Goal: Find contact information: Find contact information

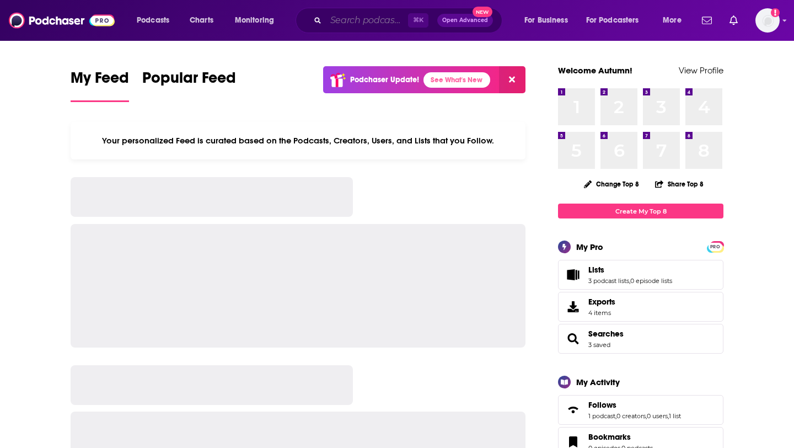
click at [343, 21] on input "Search podcasts, credits, & more..." at bounding box center [367, 21] width 82 height 18
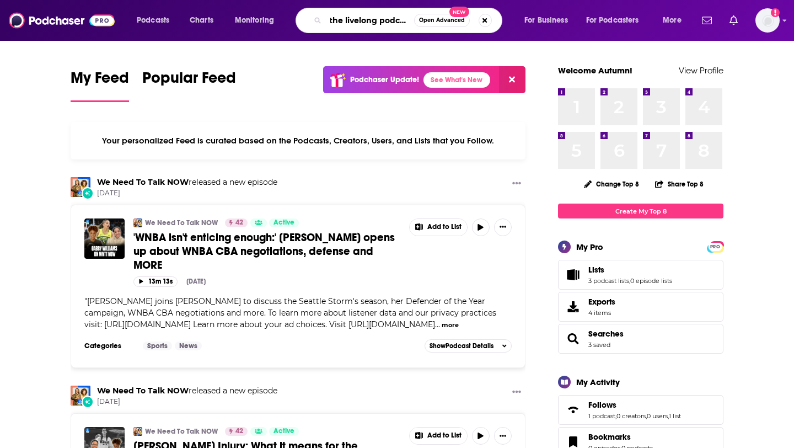
scroll to position [0, 4]
type input "the livelong podcast"
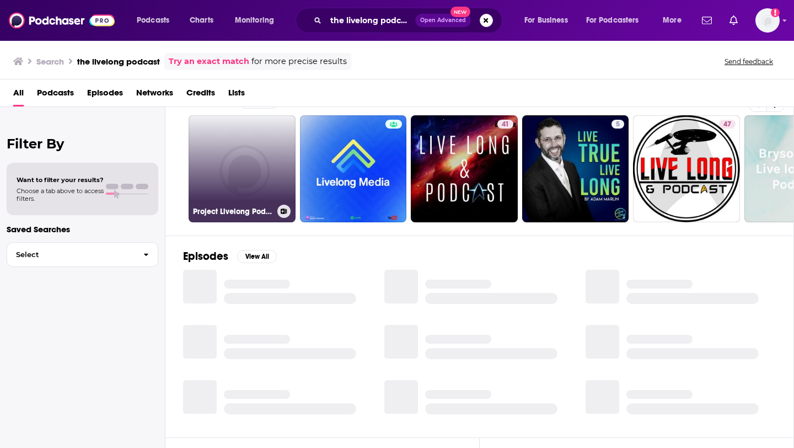
scroll to position [24, 0]
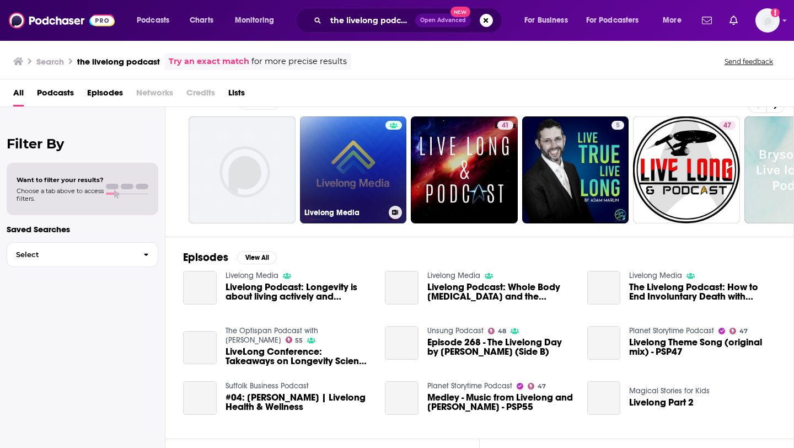
click at [327, 188] on link "Livelong Media" at bounding box center [353, 169] width 107 height 107
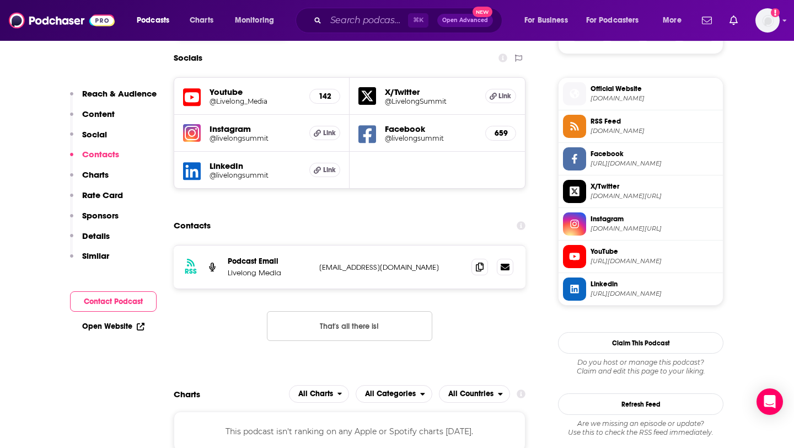
scroll to position [770, 0]
click at [311, 265] on div "RSS Podcast Email Livelong Media [EMAIL_ADDRESS][DOMAIN_NAME] [EMAIL_ADDRESS][D…" at bounding box center [350, 266] width 352 height 43
drag, startPoint x: 311, startPoint y: 265, endPoint x: 434, endPoint y: 266, distance: 123.5
click at [435, 266] on div "RSS Podcast Email Livelong Media [EMAIL_ADDRESS][DOMAIN_NAME] [EMAIL_ADDRESS][D…" at bounding box center [350, 266] width 352 height 43
click at [434, 266] on p "[EMAIL_ADDRESS][DOMAIN_NAME]" at bounding box center [390, 266] width 143 height 9
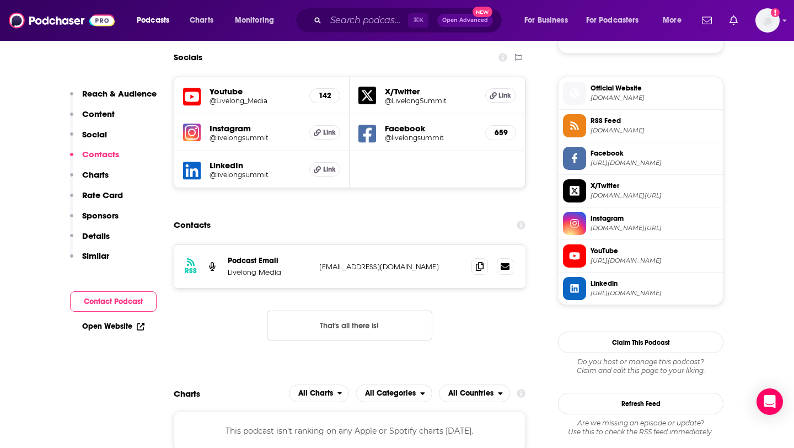
click at [102, 293] on button "Contact Podcast" at bounding box center [113, 301] width 87 height 20
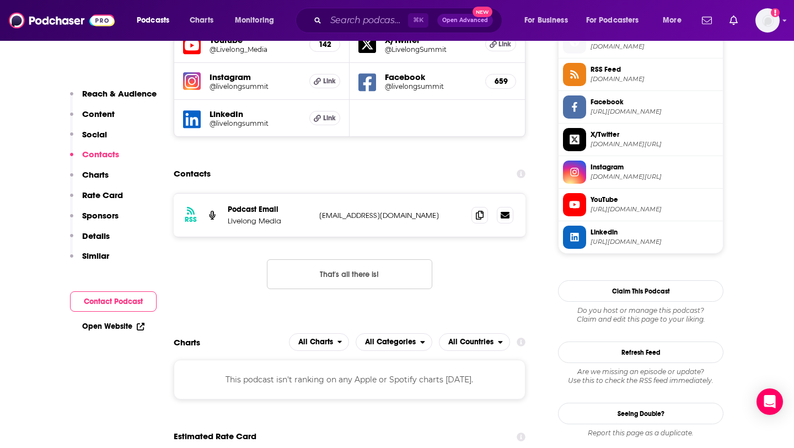
scroll to position [832, 0]
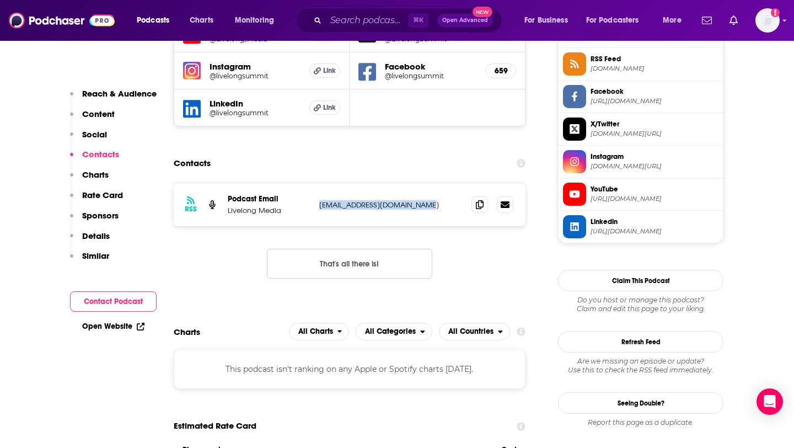
drag, startPoint x: 431, startPoint y: 204, endPoint x: 321, endPoint y: 204, distance: 110.2
click at [321, 204] on p "[EMAIL_ADDRESS][DOMAIN_NAME]" at bounding box center [390, 204] width 143 height 9
copy p "[EMAIL_ADDRESS][DOMAIN_NAME]"
click at [377, 9] on div "⌘ K Open Advanced New" at bounding box center [398, 20] width 207 height 25
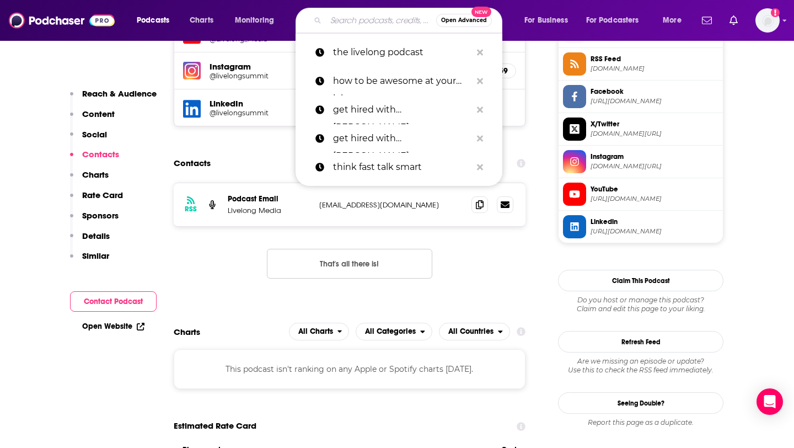
click at [374, 16] on input "Search podcasts, credits, & more..." at bounding box center [381, 21] width 110 height 18
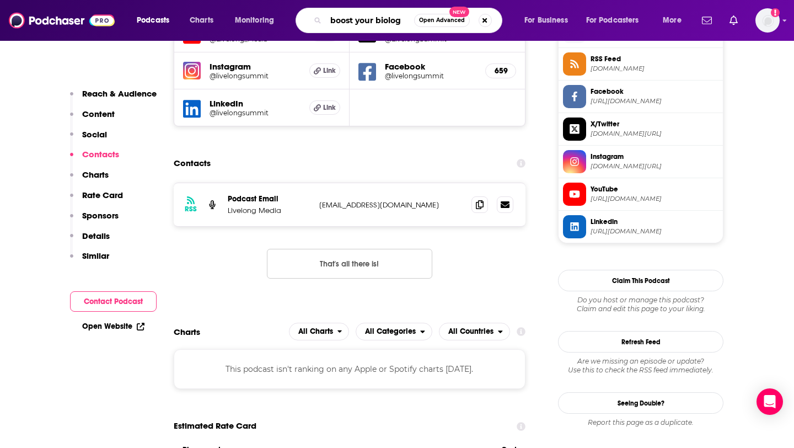
type input "boost your biology"
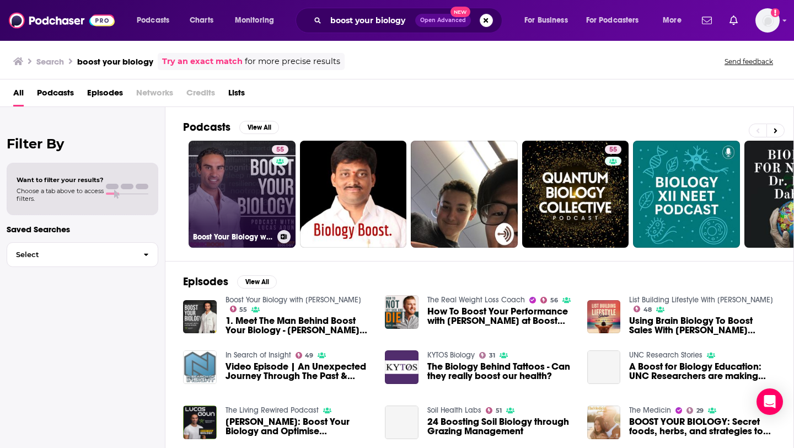
click at [244, 198] on link "55 Boost Your Biology with [PERSON_NAME]" at bounding box center [241, 194] width 107 height 107
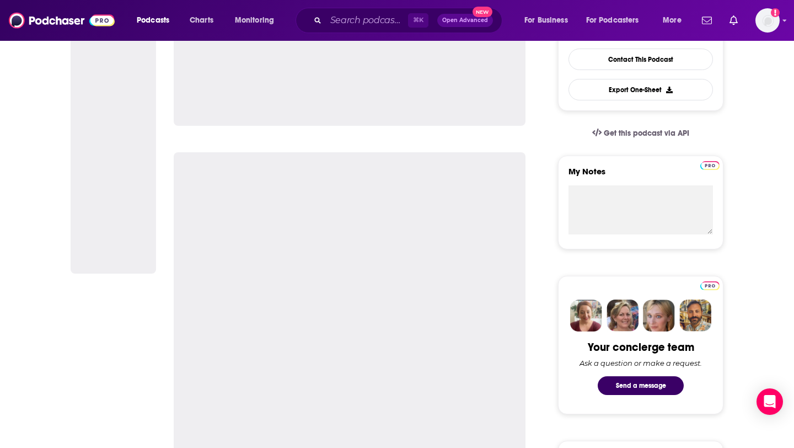
scroll to position [291, 0]
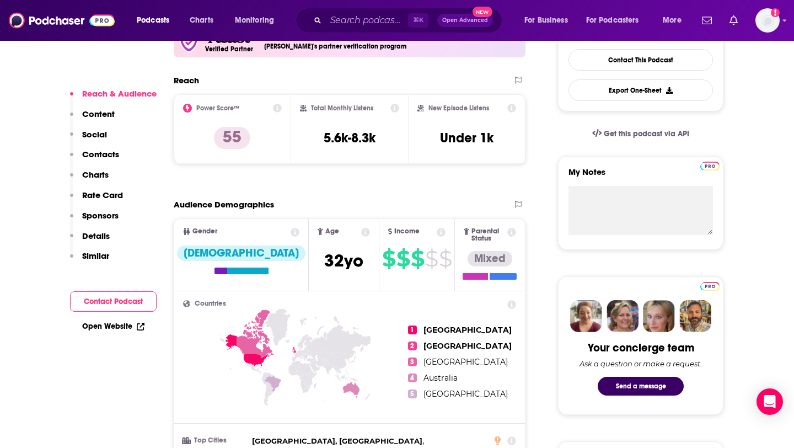
click at [100, 155] on p "Contacts" at bounding box center [100, 154] width 37 height 10
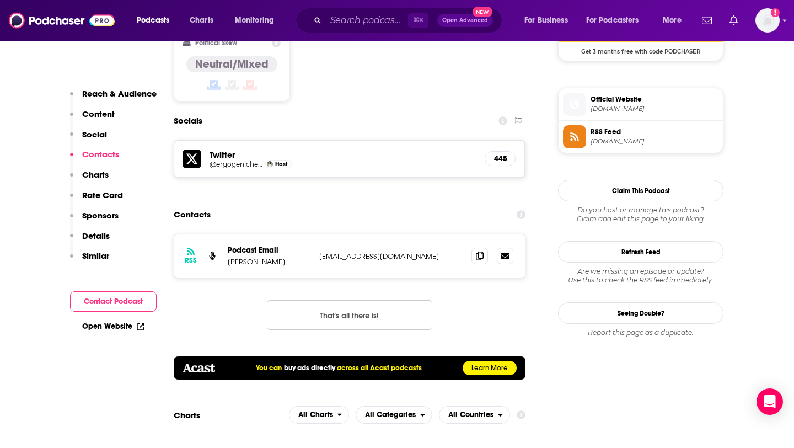
scroll to position [958, 0]
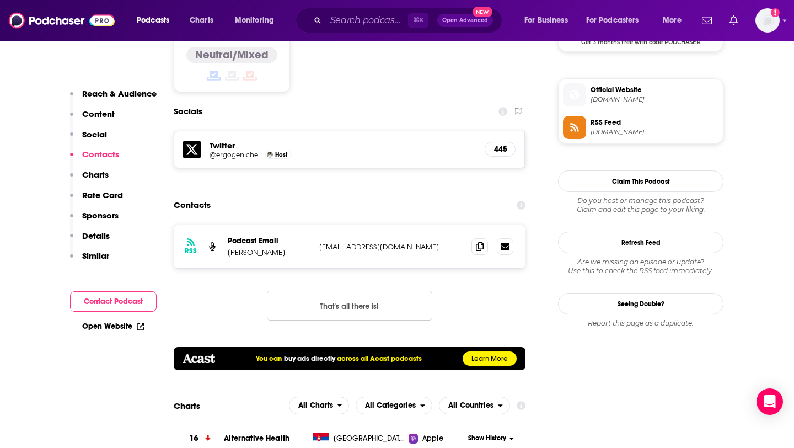
click at [247, 236] on p "Podcast Email" at bounding box center [269, 240] width 83 height 9
click at [230, 225] on div "RSS Podcast Email [PERSON_NAME] [EMAIL_ADDRESS][DOMAIN_NAME] [EMAIL_ADDRESS][DO…" at bounding box center [350, 246] width 352 height 43
click at [502, 242] on icon at bounding box center [504, 245] width 9 height 7
click at [481, 238] on span at bounding box center [479, 246] width 17 height 17
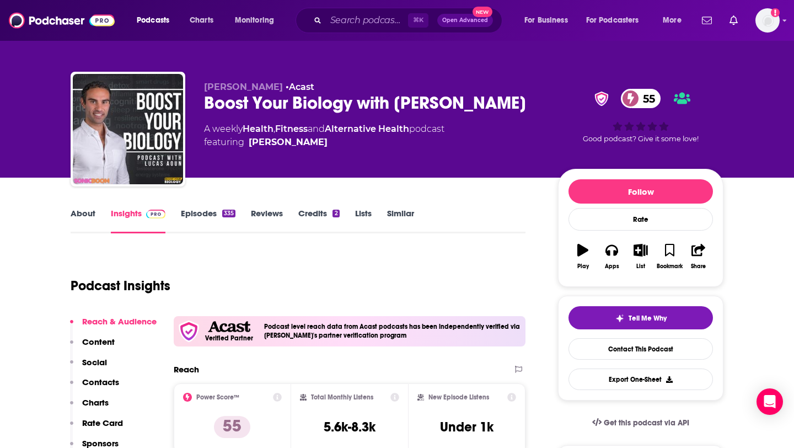
scroll to position [0, 0]
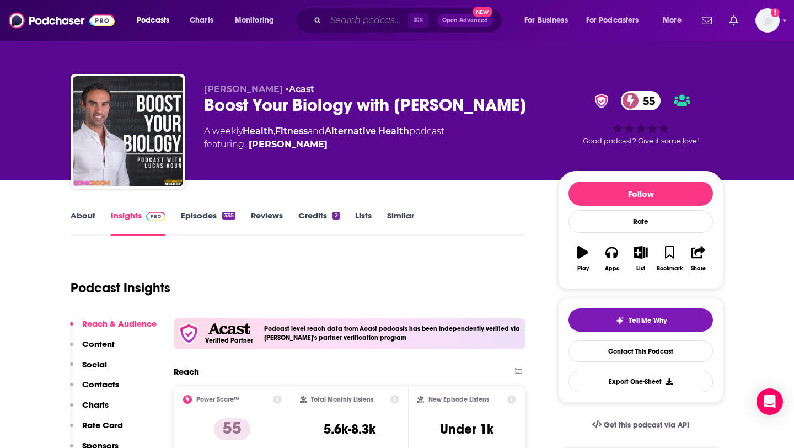
click at [339, 28] on input "Search podcasts, credits, & more..." at bounding box center [367, 21] width 82 height 18
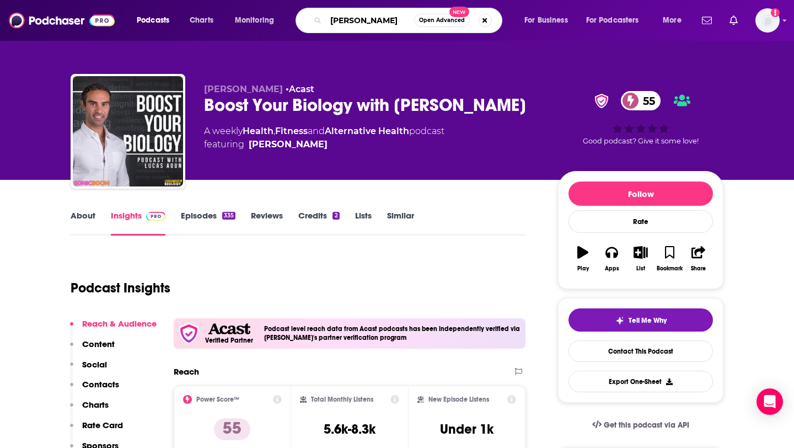
type input "[PERSON_NAME]"
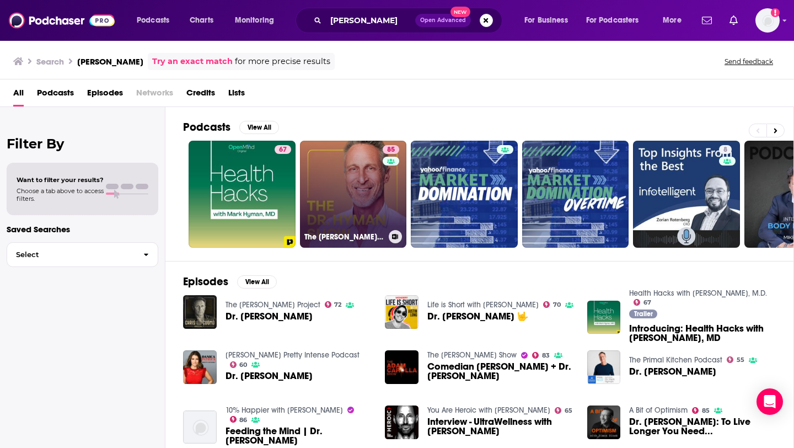
click at [347, 175] on link "85 The [PERSON_NAME] Show" at bounding box center [353, 194] width 107 height 107
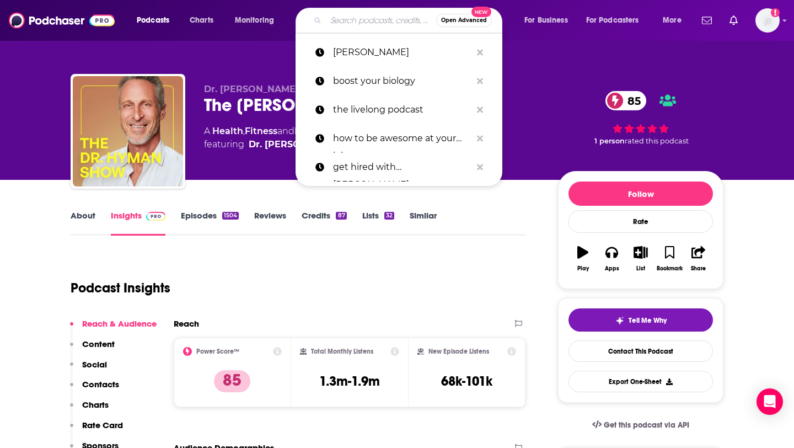
click at [348, 18] on input "Search podcasts, credits, & more..." at bounding box center [381, 21] width 110 height 18
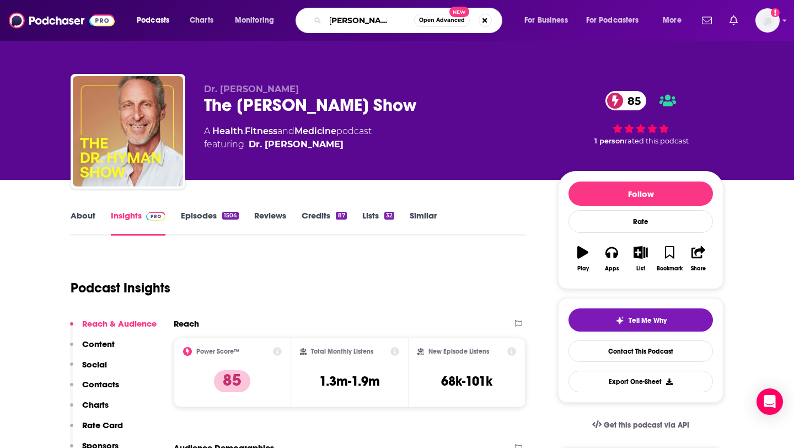
type input "the [PERSON_NAME] podcast"
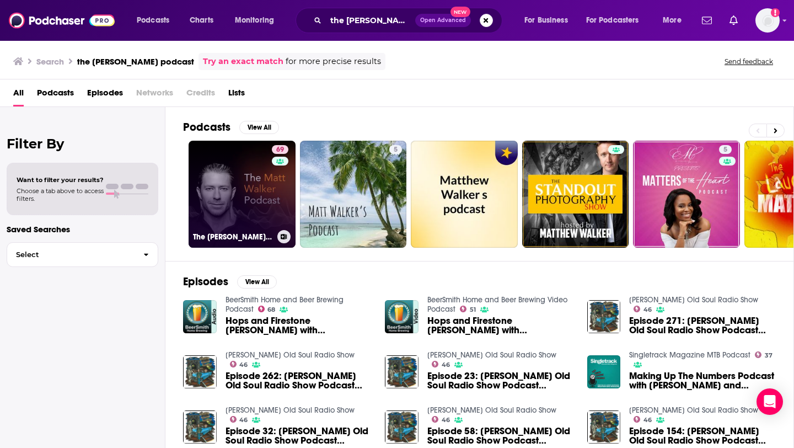
click at [255, 191] on link "69 The [PERSON_NAME] Podcast" at bounding box center [241, 194] width 107 height 107
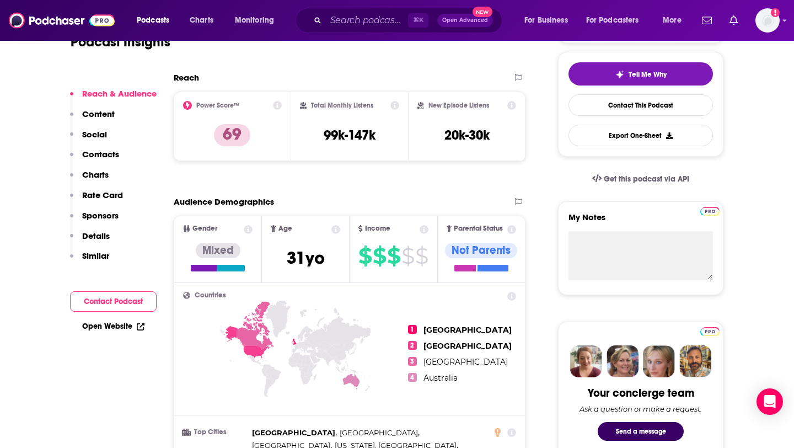
click at [96, 154] on p "Contacts" at bounding box center [100, 154] width 37 height 10
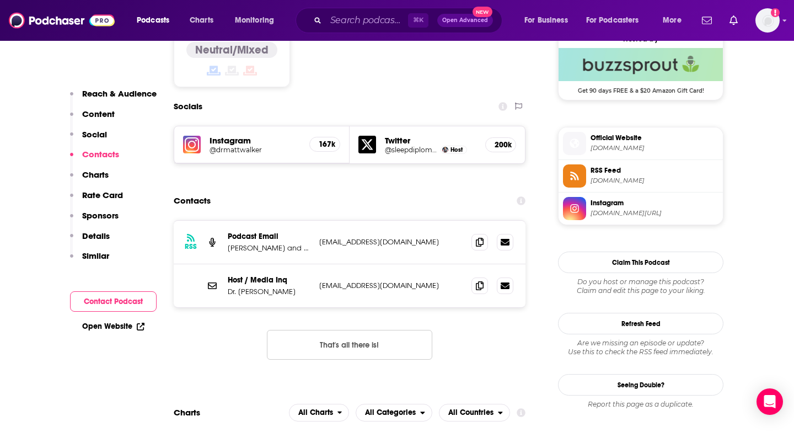
scroll to position [910, 0]
click at [477, 236] on icon at bounding box center [480, 240] width 8 height 9
click at [479, 280] on icon at bounding box center [480, 284] width 8 height 9
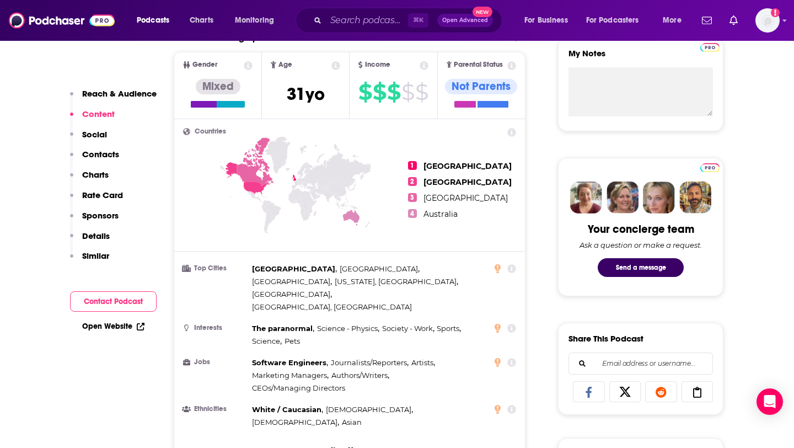
scroll to position [0, 0]
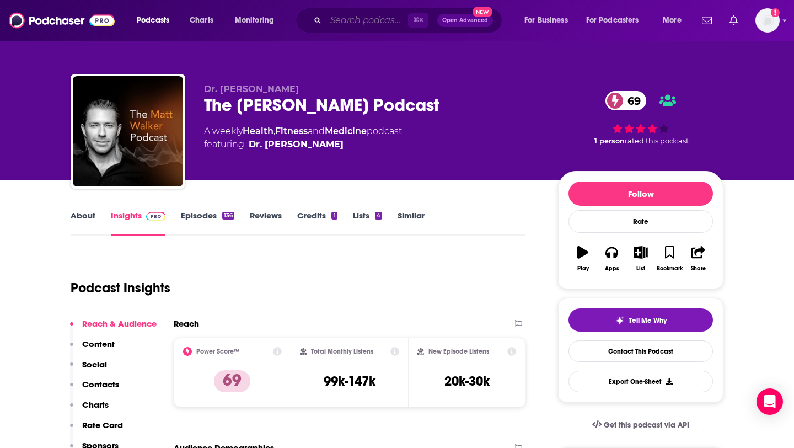
click at [354, 18] on input "Search podcasts, credits, & more..." at bounding box center [367, 21] width 82 height 18
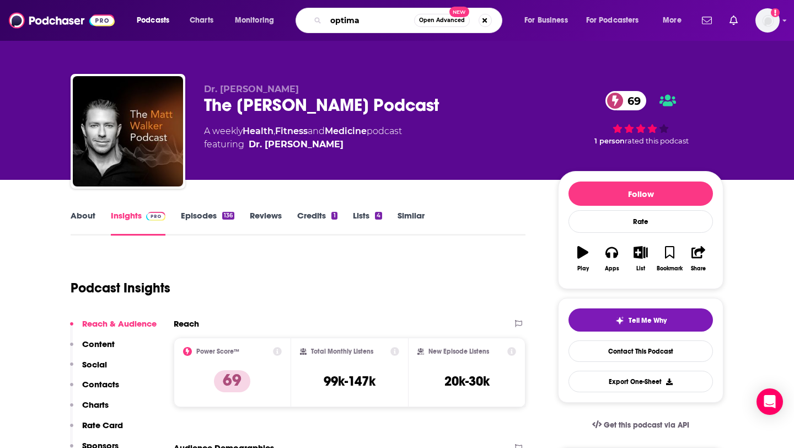
type input "optimal"
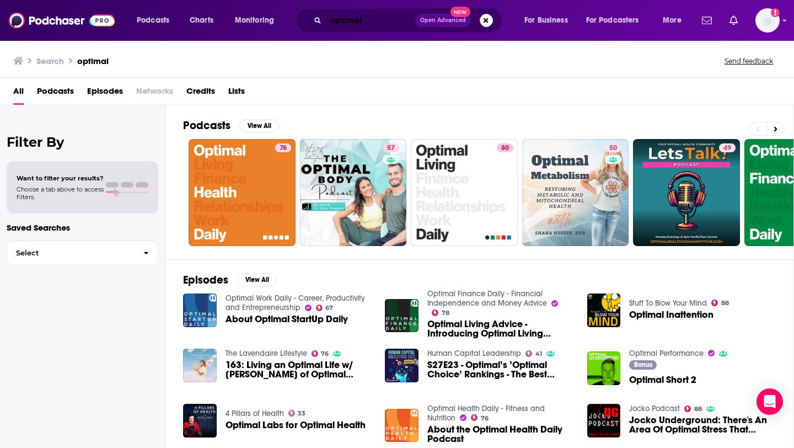
click at [342, 28] on input "optimal" at bounding box center [370, 21] width 89 height 18
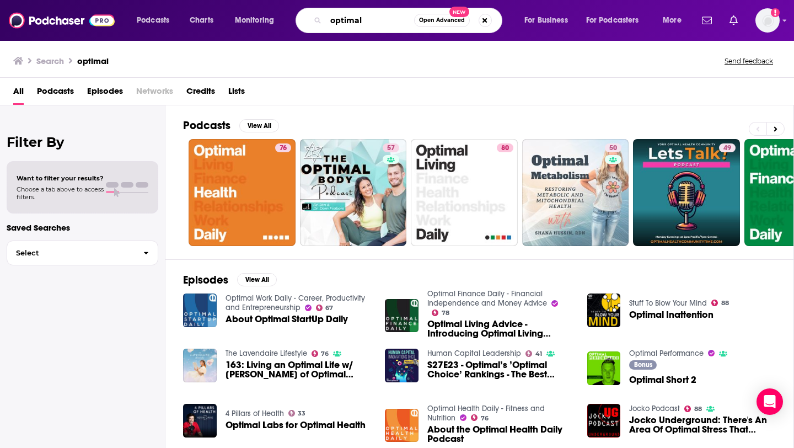
click at [342, 28] on input "optimal" at bounding box center [370, 21] width 88 height 18
type input "v"
type input "[PERSON_NAME]"
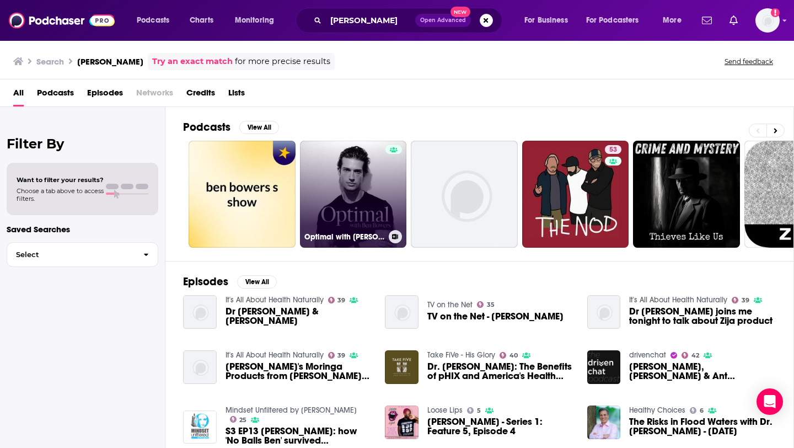
click at [348, 193] on link "Optimal with [PERSON_NAME]" at bounding box center [353, 194] width 107 height 107
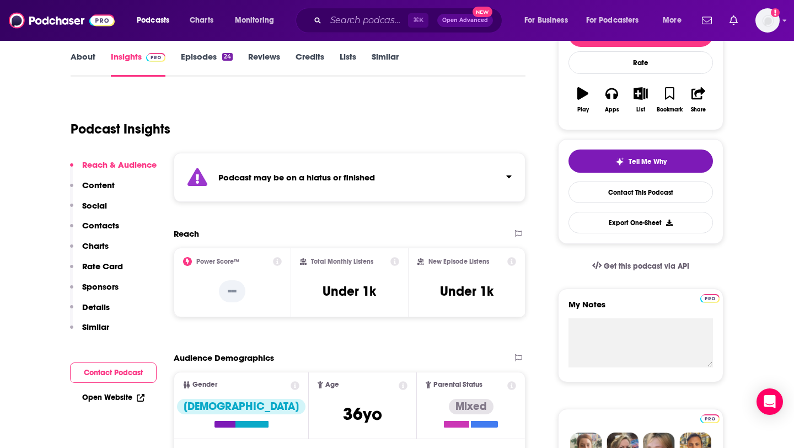
scroll to position [164, 0]
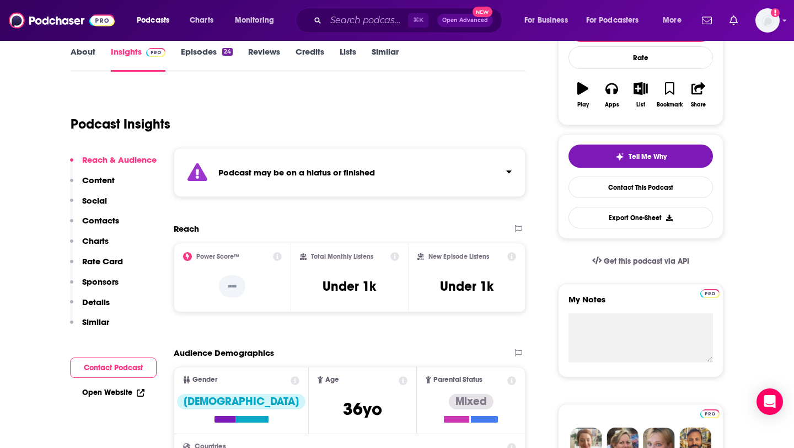
click at [125, 220] on div "Reach & Audience Content Social Contacts Charts Rate Card Sponsors Details Simi…" at bounding box center [113, 245] width 87 height 182
click at [116, 220] on p "Contacts" at bounding box center [100, 220] width 37 height 10
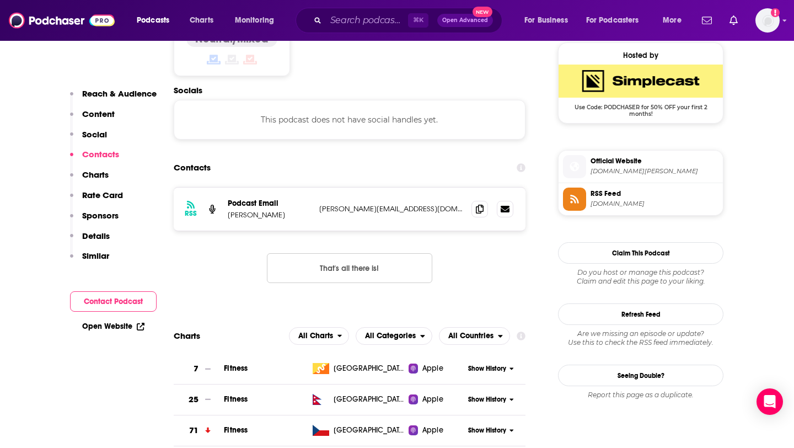
scroll to position [809, 0]
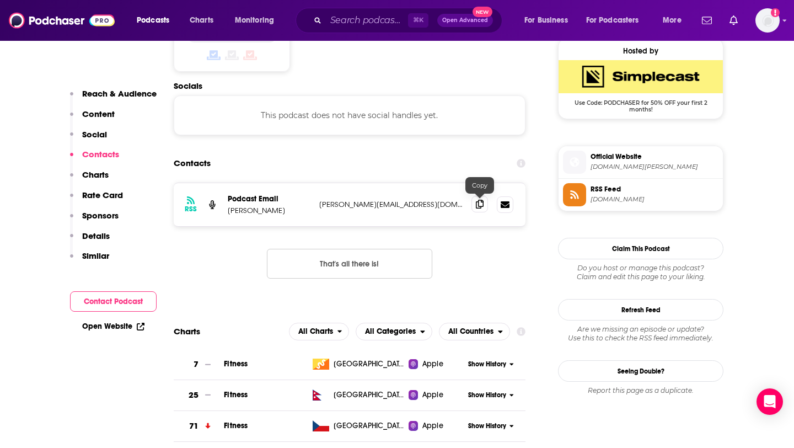
click at [480, 207] on icon at bounding box center [480, 204] width 8 height 9
click at [357, 20] on input "Search podcasts, credits, & more..." at bounding box center [367, 21] width 82 height 18
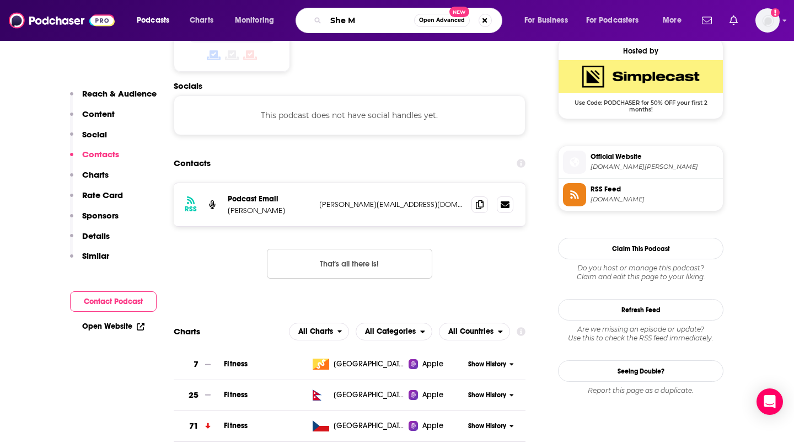
type input "She MD"
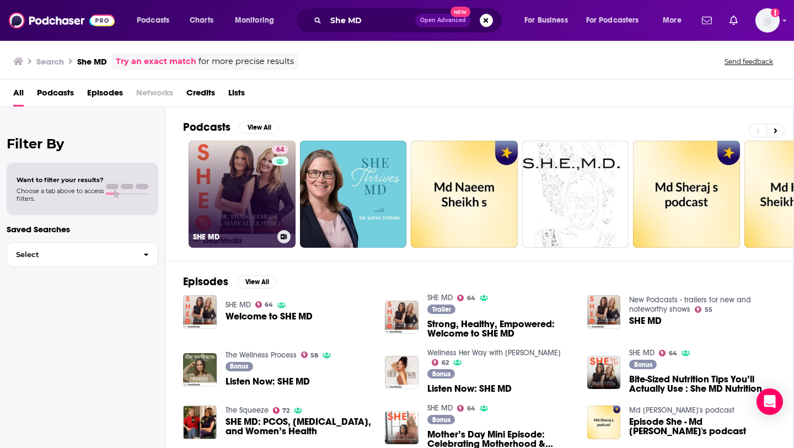
click at [233, 176] on link "64 SHE MD" at bounding box center [241, 194] width 107 height 107
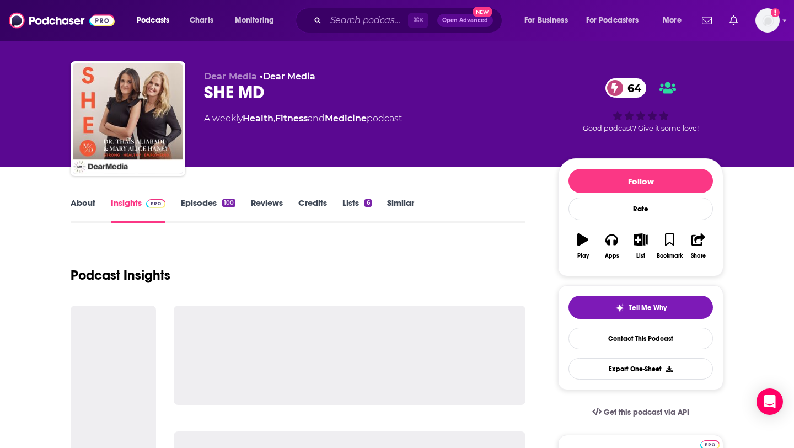
scroll to position [16, 0]
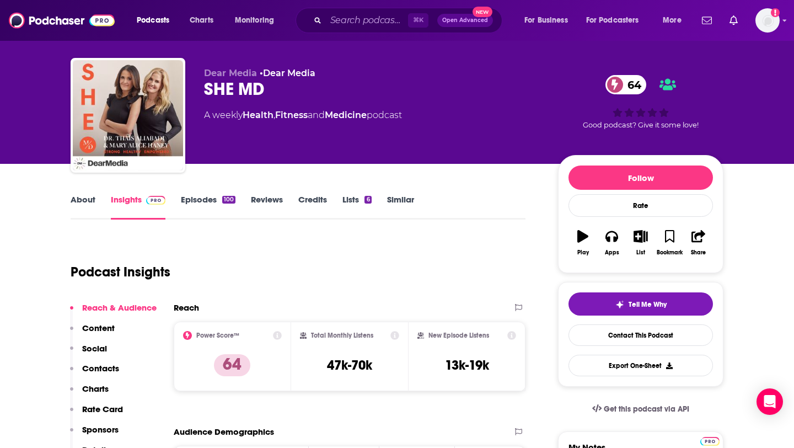
click at [99, 364] on p "Contacts" at bounding box center [100, 368] width 37 height 10
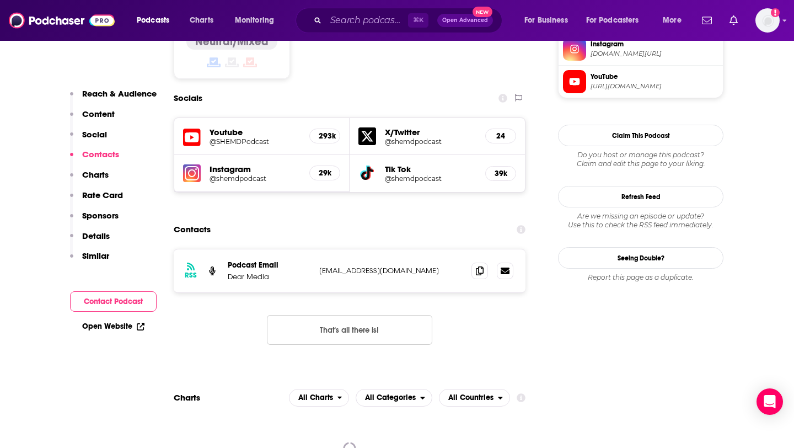
scroll to position [946, 0]
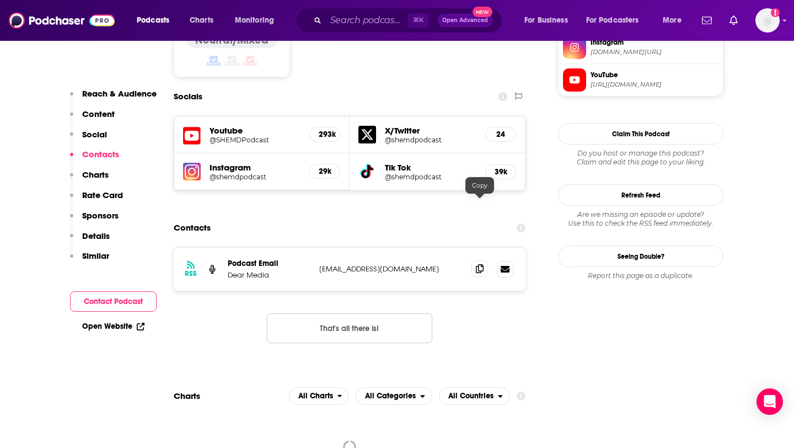
click at [478, 264] on icon at bounding box center [480, 268] width 8 height 9
click at [324, 16] on div "⌘ K Open Advanced New" at bounding box center [398, 20] width 207 height 25
click at [338, 21] on input "Search podcasts, credits, & more..." at bounding box center [367, 21] width 82 height 18
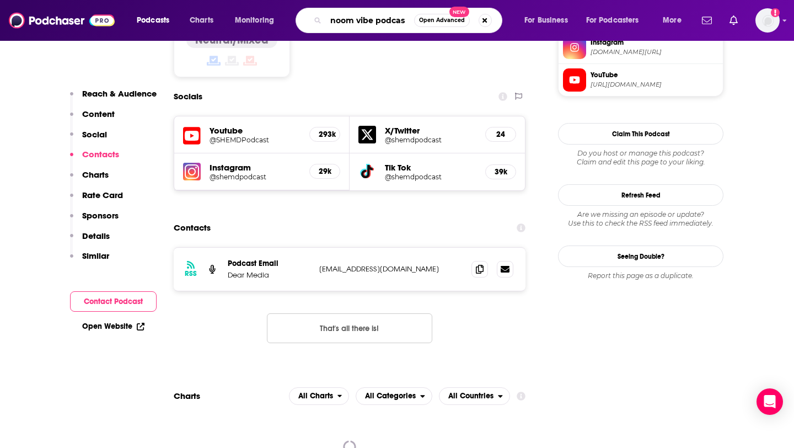
type input "noom vibe podcast"
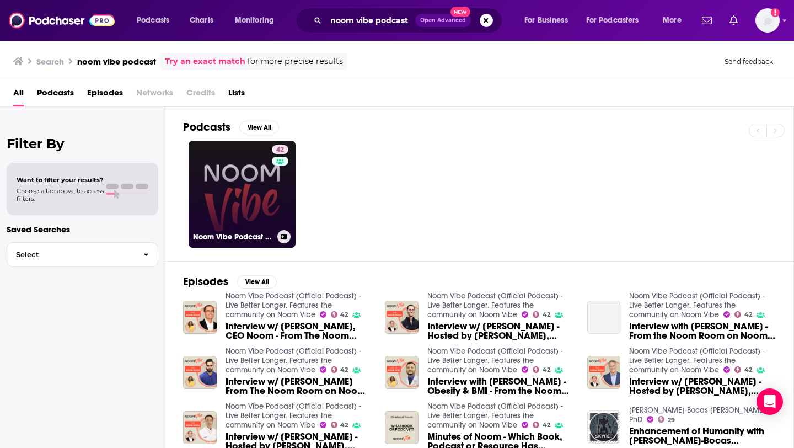
click at [234, 174] on link "42 Noom Vibe Podcast (Official Podcast) - Live Better Longer. Features the comm…" at bounding box center [241, 194] width 107 height 107
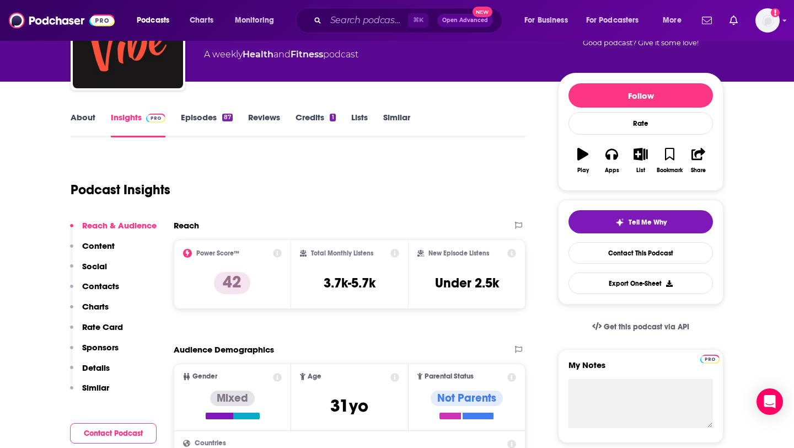
click at [104, 287] on p "Contacts" at bounding box center [100, 286] width 37 height 10
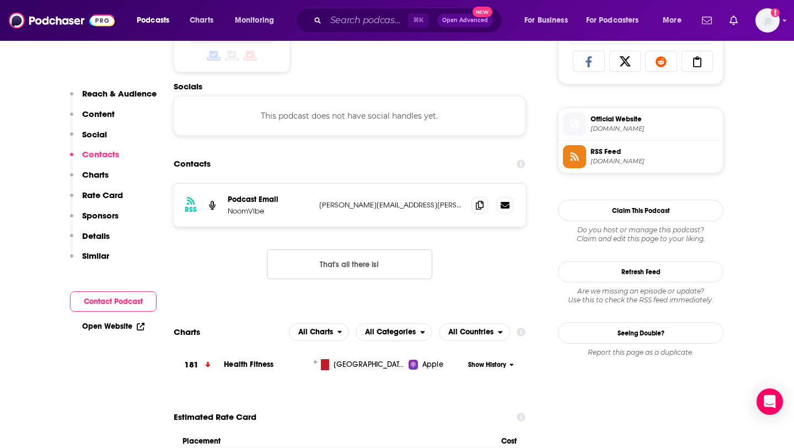
scroll to position [740, 0]
click at [475, 203] on span at bounding box center [479, 204] width 17 height 17
click at [381, 27] on input "Search podcasts, credits, & more..." at bounding box center [367, 21] width 82 height 18
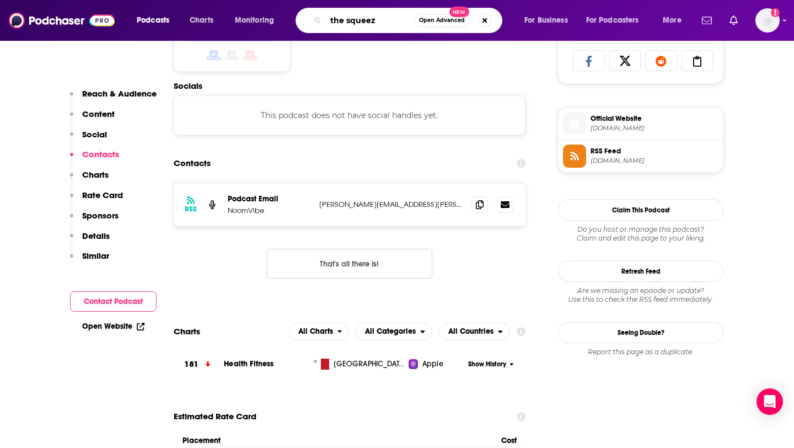
type input "the squeeze"
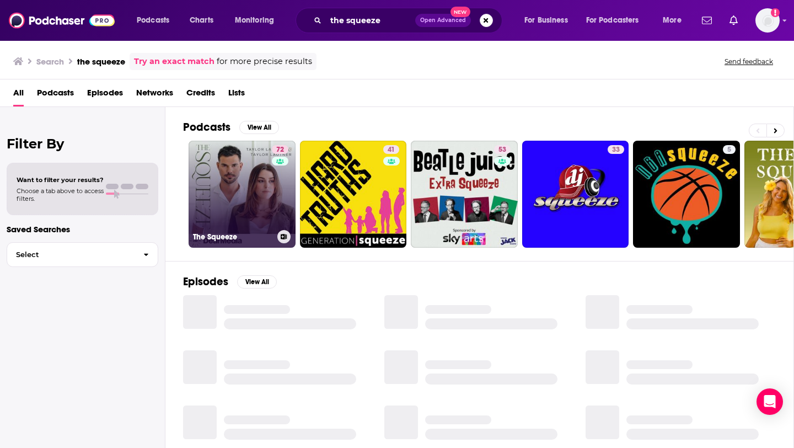
click at [258, 180] on link "72 The Squeeze" at bounding box center [241, 194] width 107 height 107
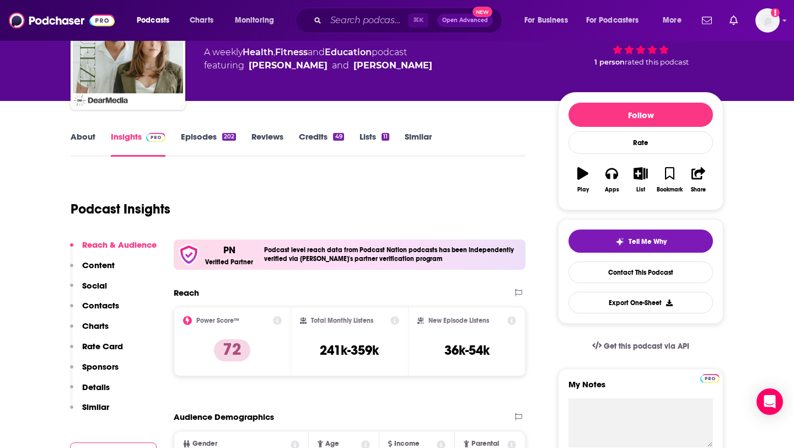
scroll to position [90, 0]
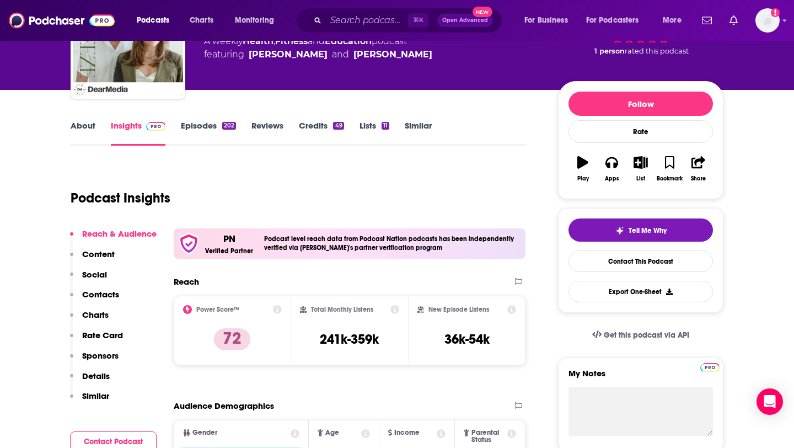
click at [96, 292] on p "Contacts" at bounding box center [100, 294] width 37 height 10
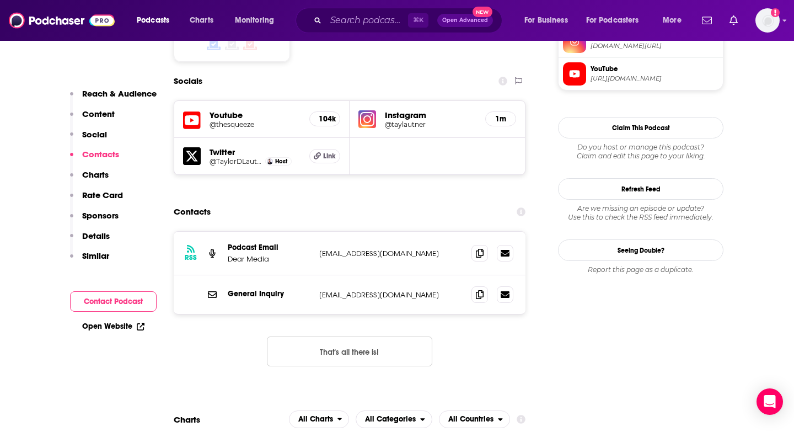
scroll to position [982, 0]
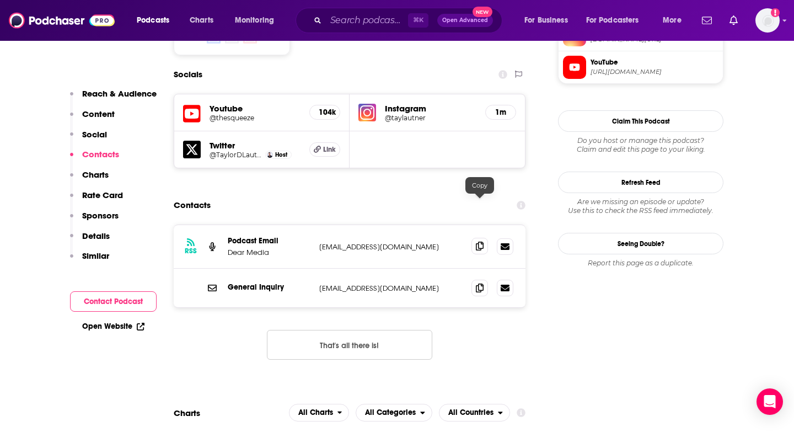
click at [479, 241] on icon at bounding box center [480, 245] width 8 height 9
click at [481, 283] on icon at bounding box center [480, 287] width 8 height 9
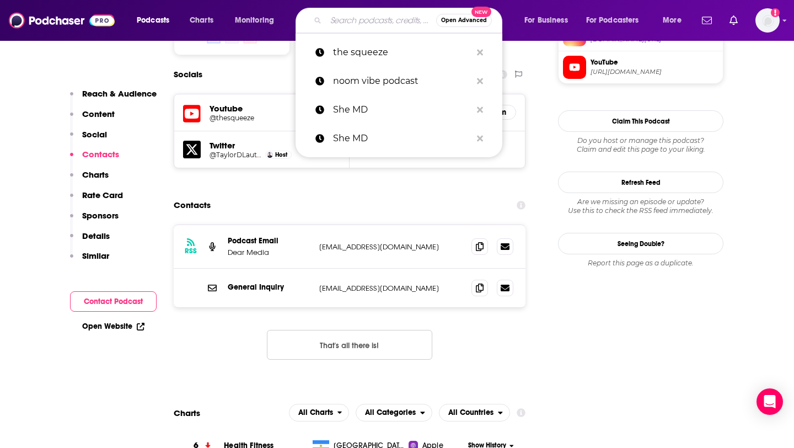
click at [333, 22] on input "Search podcasts, credits, & more..." at bounding box center [381, 21] width 110 height 18
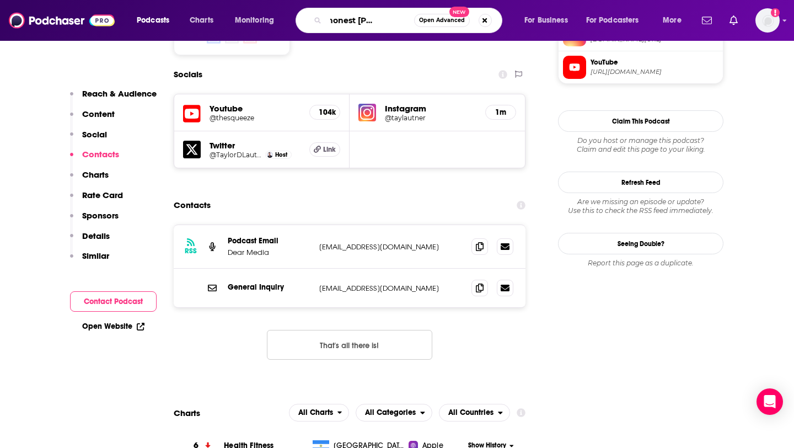
scroll to position [0, 42]
type input "lets be honest [PERSON_NAME]"
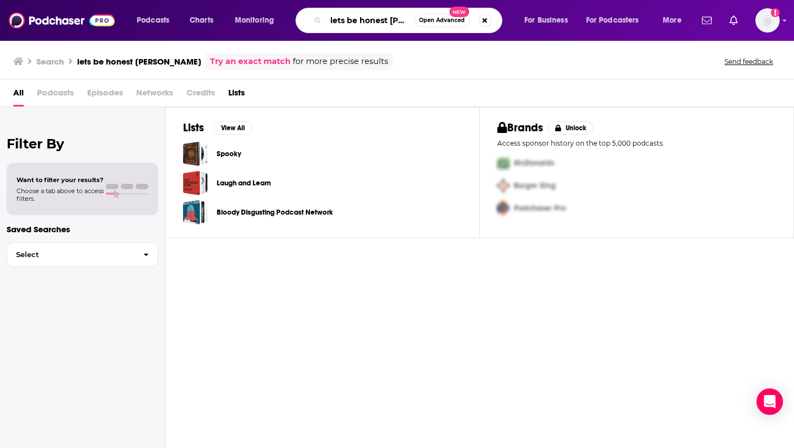
click at [360, 25] on input "lets be honest [PERSON_NAME]" at bounding box center [370, 21] width 88 height 18
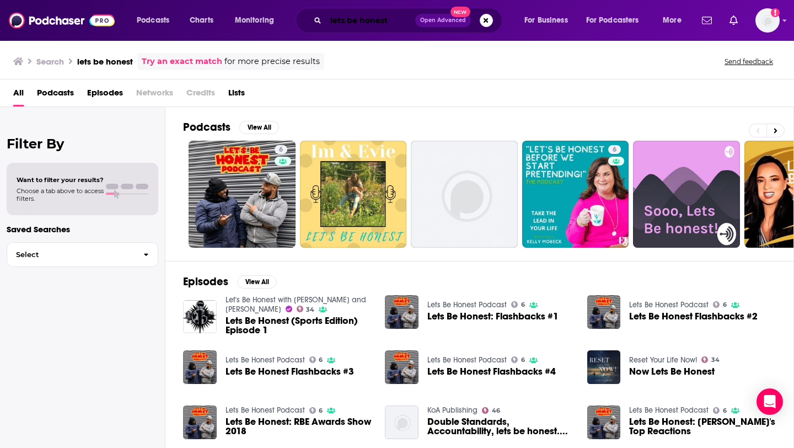
click at [362, 23] on input "lets be honest" at bounding box center [370, 21] width 89 height 18
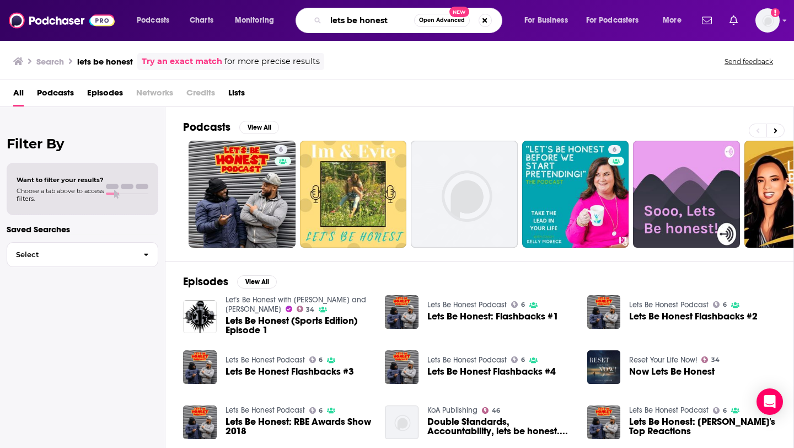
click at [362, 23] on input "lets be honest" at bounding box center [370, 21] width 88 height 18
type input "[PERSON_NAME]"
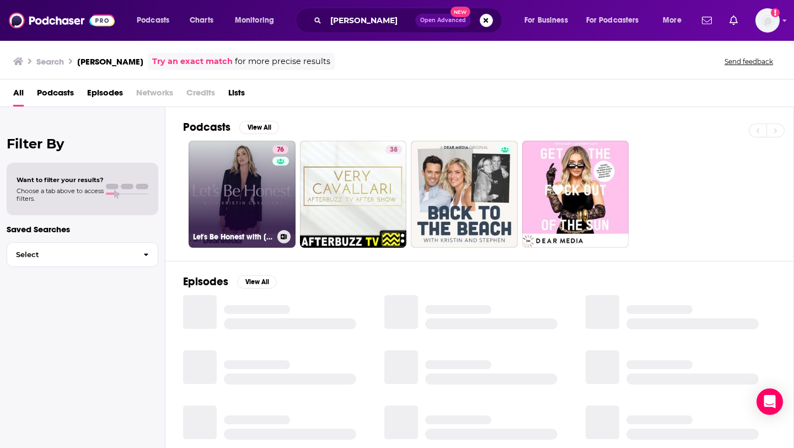
click at [235, 207] on link "76 Let's Be Honest with [PERSON_NAME]" at bounding box center [241, 194] width 107 height 107
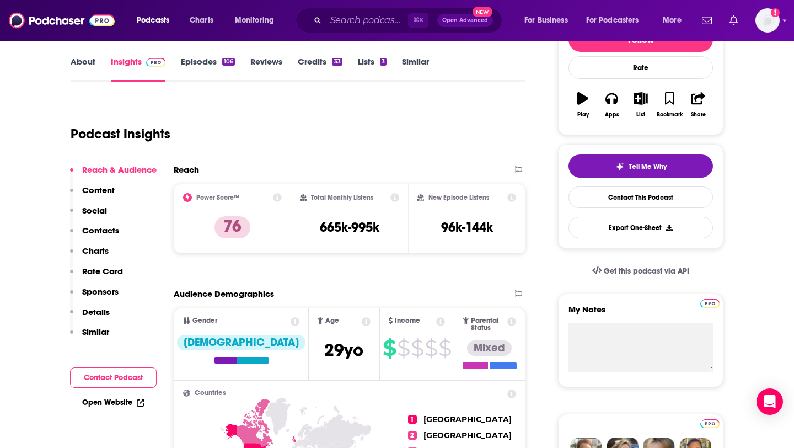
scroll to position [152, 0]
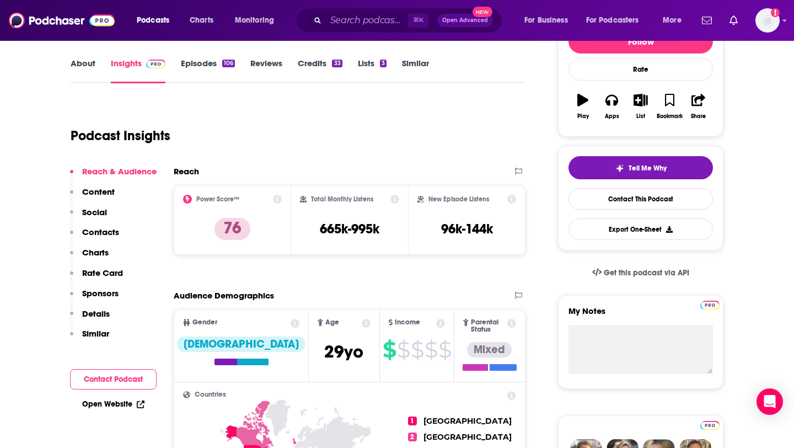
click at [102, 236] on p "Contacts" at bounding box center [100, 232] width 37 height 10
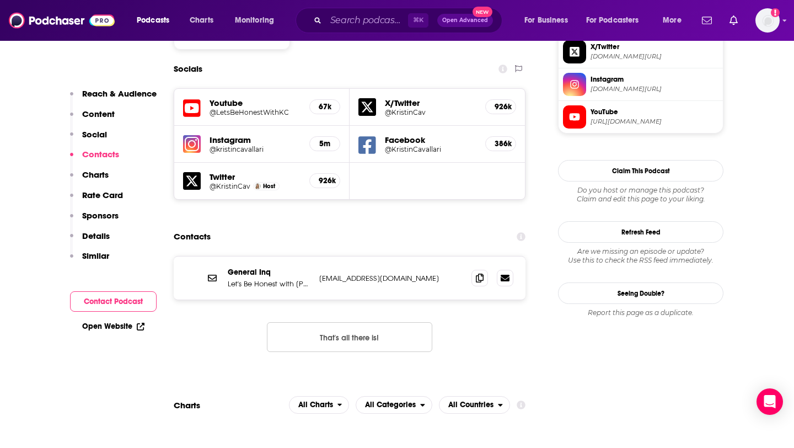
scroll to position [971, 0]
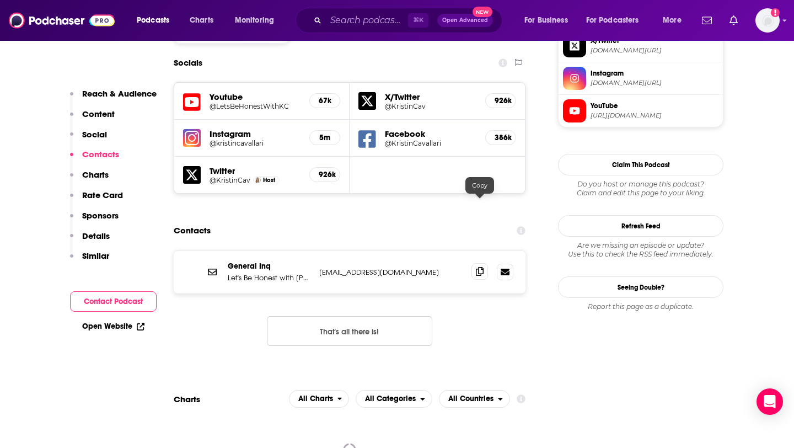
click at [480, 267] on icon at bounding box center [480, 271] width 8 height 9
click at [347, 15] on input "Search podcasts, credits, & more..." at bounding box center [367, 21] width 82 height 18
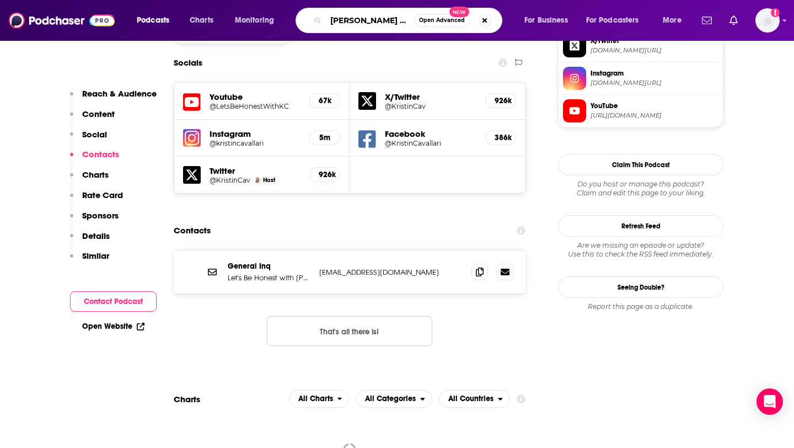
click at [333, 18] on input "[PERSON_NAME] exp" at bounding box center [370, 21] width 88 height 18
click at [386, 21] on input "[PERSON_NAME] exp" at bounding box center [370, 21] width 88 height 18
type input "[PERSON_NAME] experience"
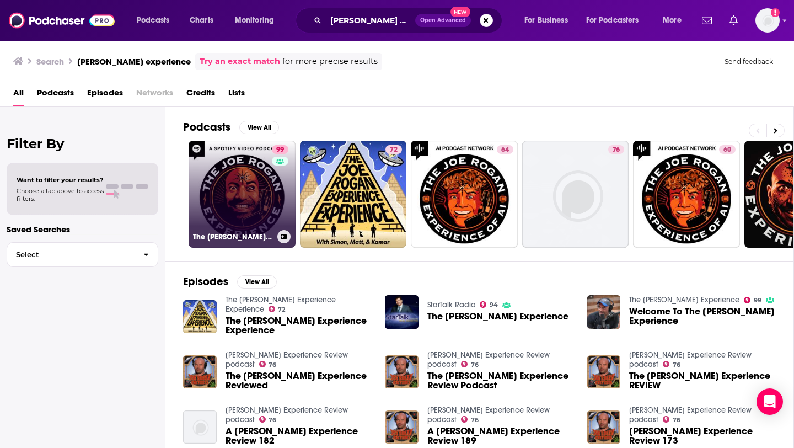
click at [229, 195] on link "99 The [PERSON_NAME] Experience" at bounding box center [241, 194] width 107 height 107
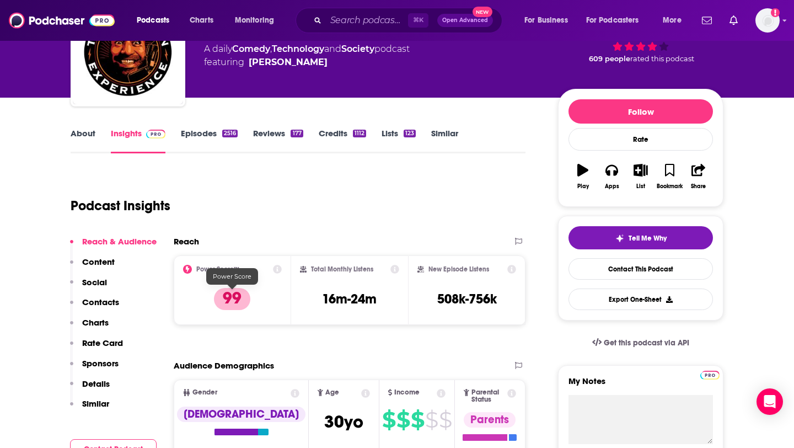
scroll to position [85, 0]
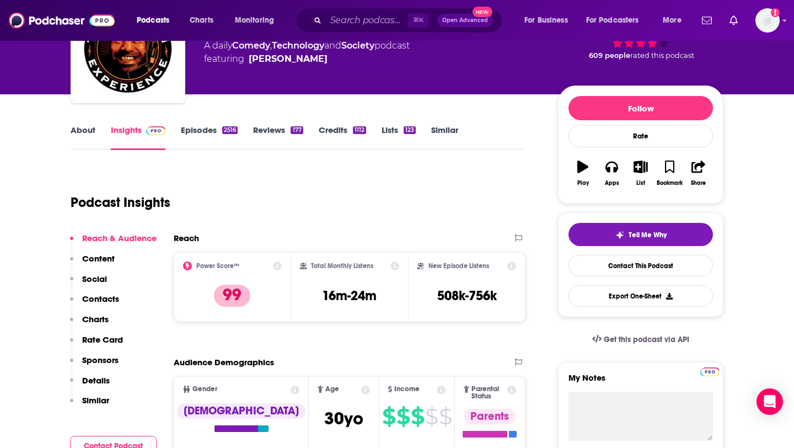
click at [106, 300] on p "Contacts" at bounding box center [100, 298] width 37 height 10
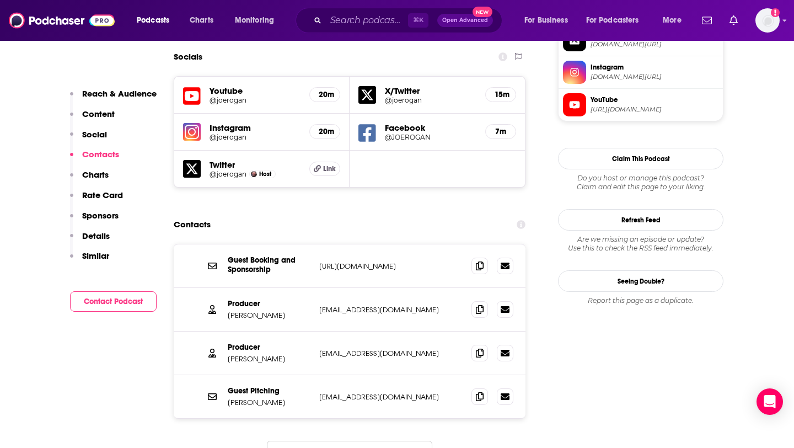
scroll to position [984, 0]
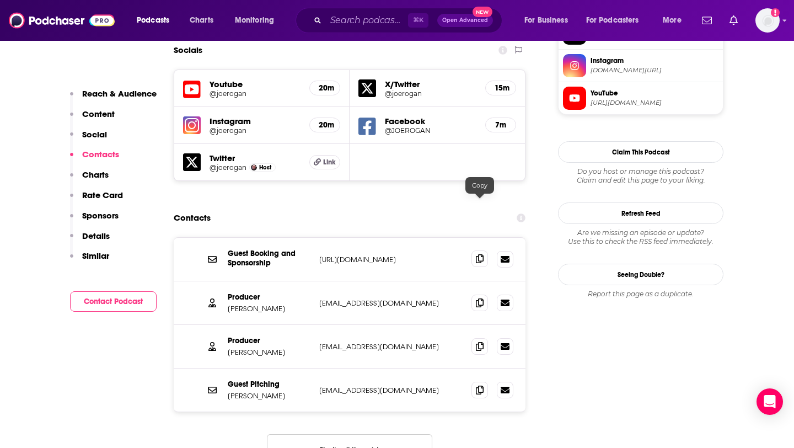
click at [472, 250] on span at bounding box center [479, 258] width 17 height 17
click at [479, 385] on icon at bounding box center [480, 389] width 8 height 9
click at [477, 298] on icon at bounding box center [480, 302] width 8 height 9
click at [482, 341] on icon at bounding box center [480, 345] width 8 height 9
click at [381, 26] on input "Search podcasts, credits, & more..." at bounding box center [367, 21] width 82 height 18
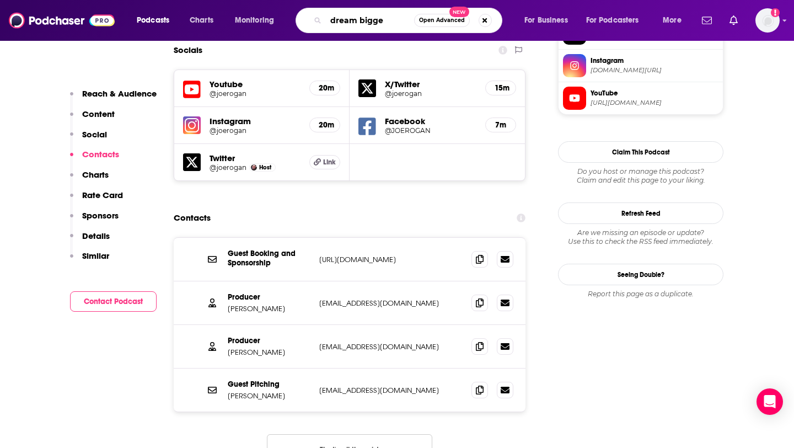
type input "dream bigger"
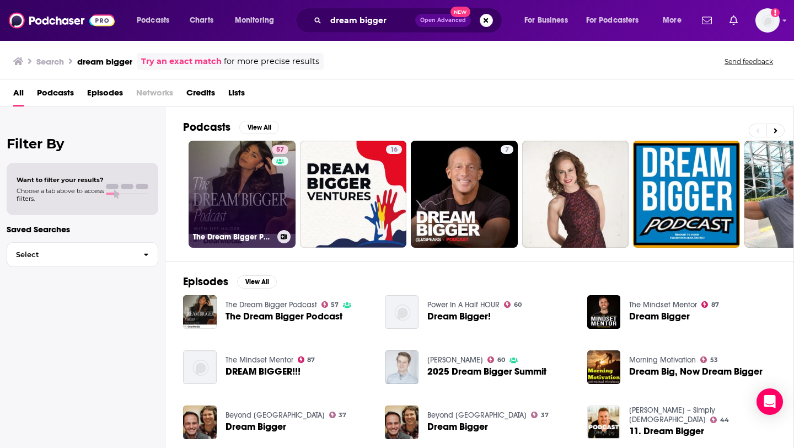
click at [258, 195] on link "57 The Dream Bigger Podcast" at bounding box center [241, 194] width 107 height 107
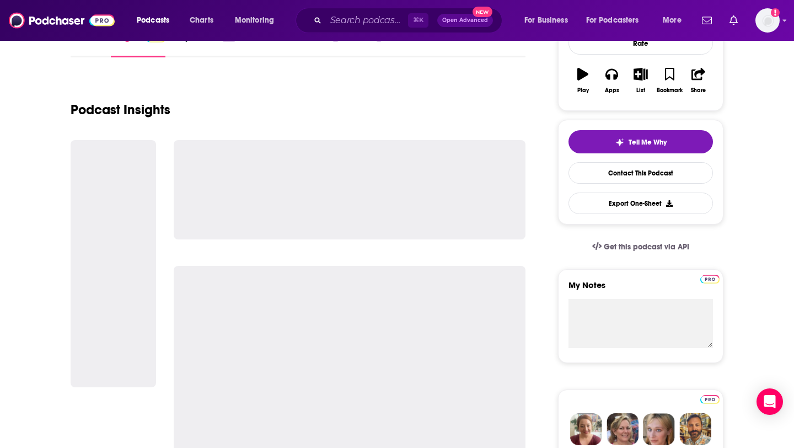
scroll to position [183, 0]
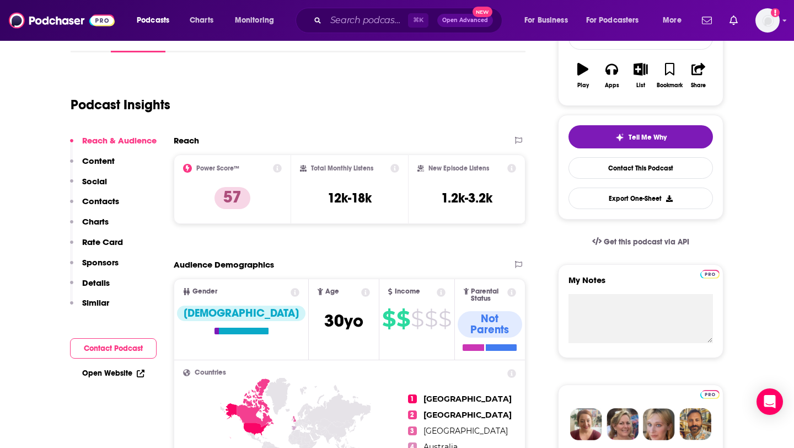
click at [109, 204] on p "Contacts" at bounding box center [100, 201] width 37 height 10
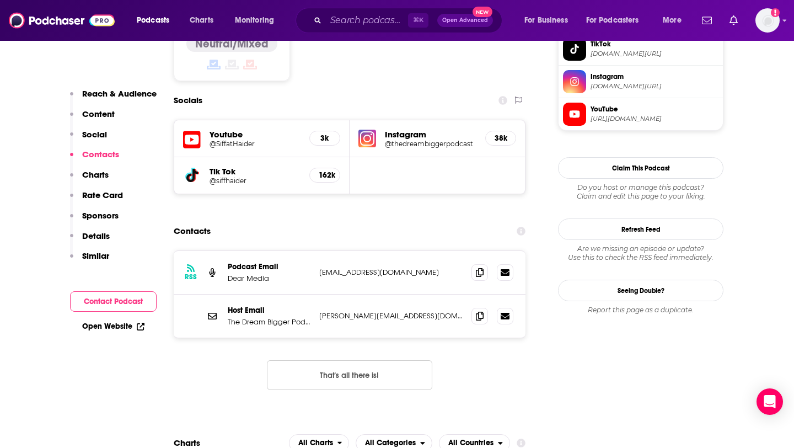
scroll to position [971, 0]
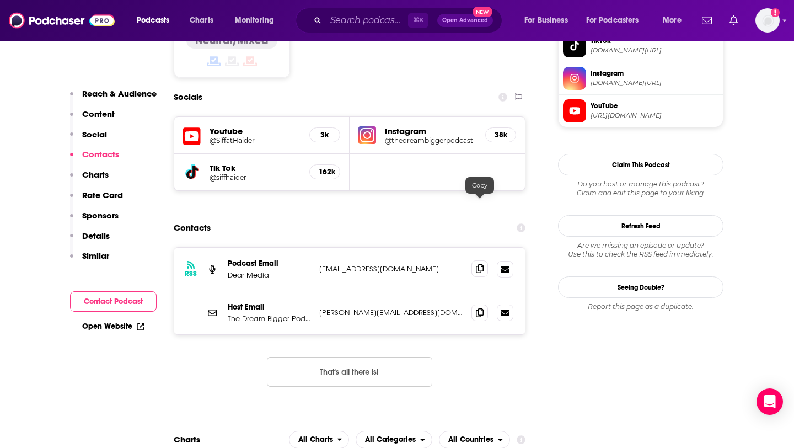
click at [482, 264] on icon at bounding box center [480, 268] width 8 height 9
click at [483, 304] on span at bounding box center [479, 312] width 17 height 17
click at [320, 26] on div "⌘ K Open Advanced New" at bounding box center [398, 20] width 207 height 25
click at [344, 25] on input "Search podcasts, credits, & more..." at bounding box center [367, 21] width 82 height 18
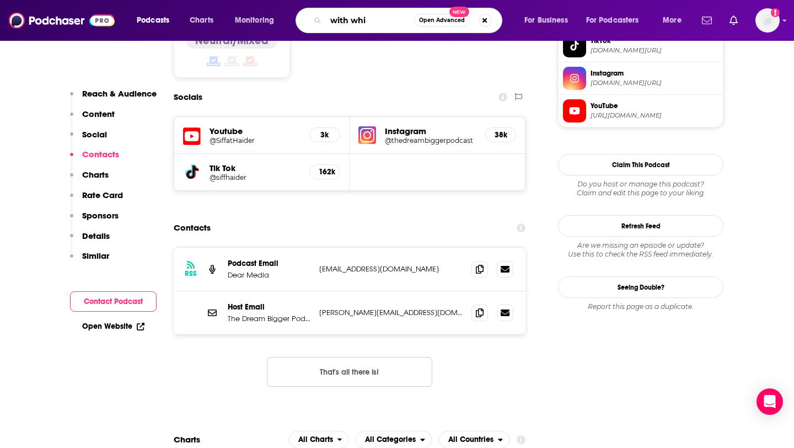
type input "with [PERSON_NAME]"
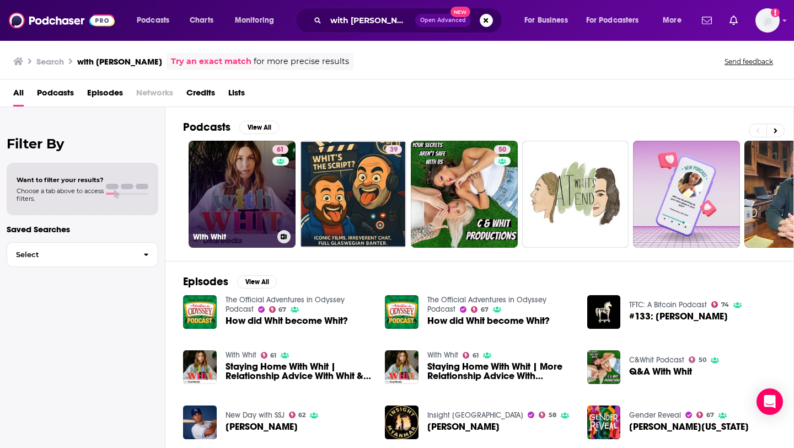
click at [232, 185] on link "61 With Whit" at bounding box center [241, 194] width 107 height 107
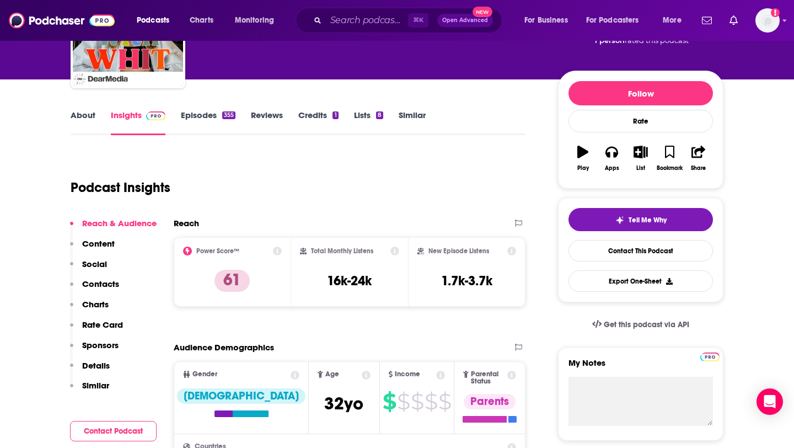
scroll to position [155, 0]
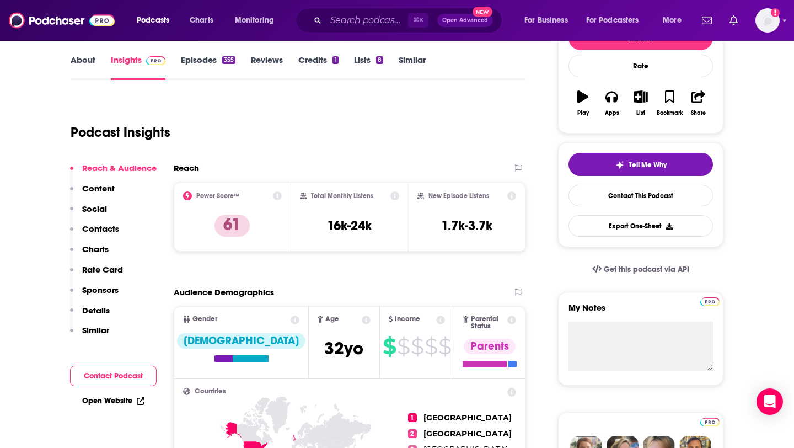
click at [105, 227] on p "Contacts" at bounding box center [100, 228] width 37 height 10
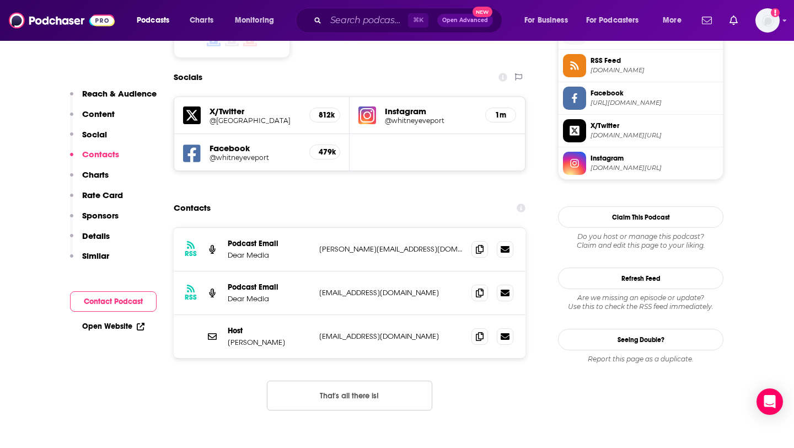
scroll to position [920, 0]
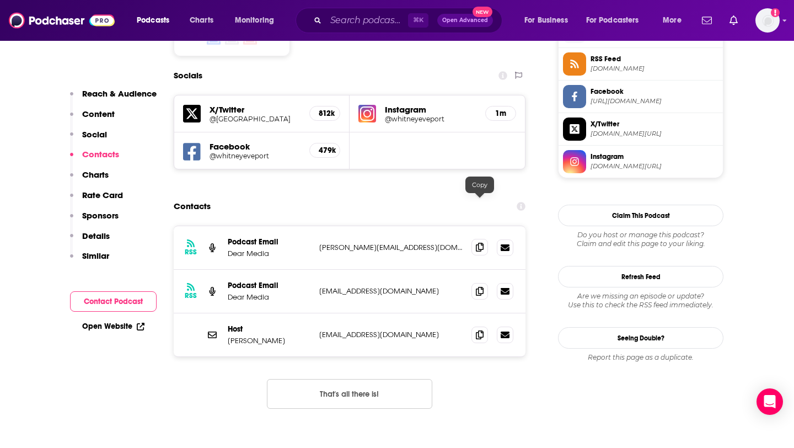
click at [479, 242] on icon at bounding box center [480, 246] width 8 height 9
click at [477, 286] on icon at bounding box center [480, 290] width 8 height 9
click at [480, 330] on icon at bounding box center [480, 334] width 8 height 9
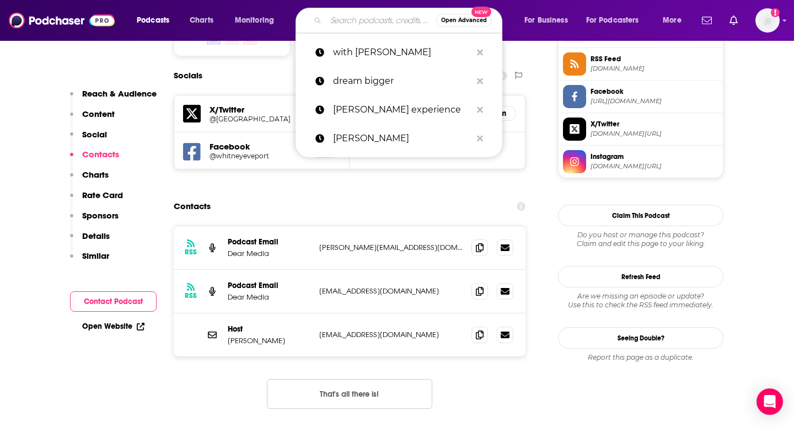
click at [353, 23] on input "Search podcasts, credits, & more..." at bounding box center [381, 21] width 110 height 18
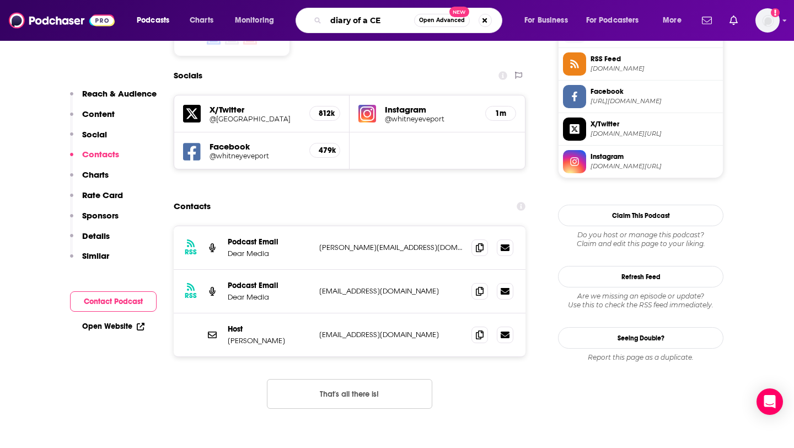
type input "diary of a CEO"
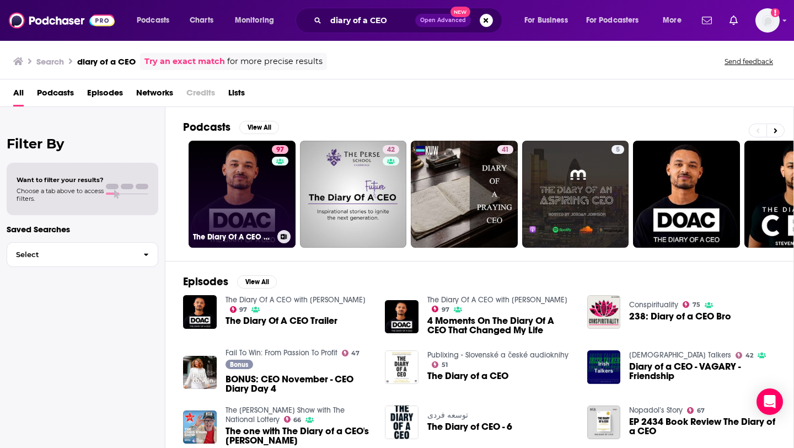
click at [249, 185] on link "97 The Diary Of A CEO with [PERSON_NAME]" at bounding box center [241, 194] width 107 height 107
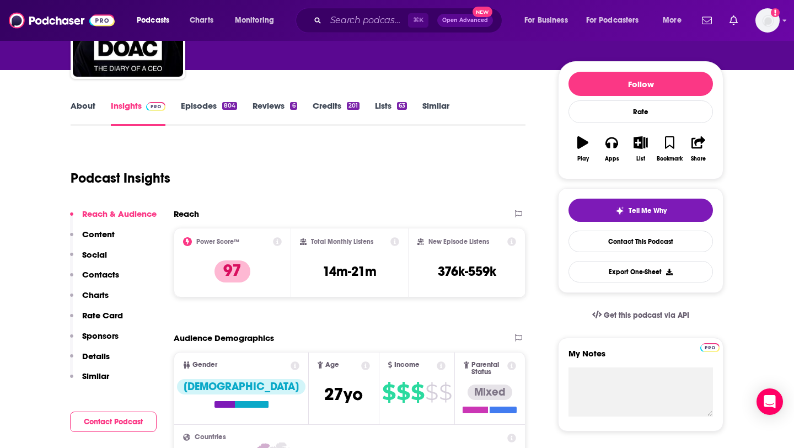
click at [112, 273] on p "Contacts" at bounding box center [100, 274] width 37 height 10
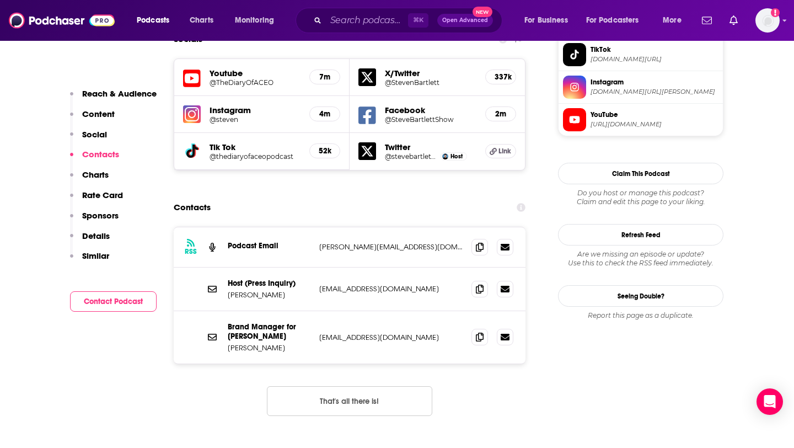
scroll to position [996, 0]
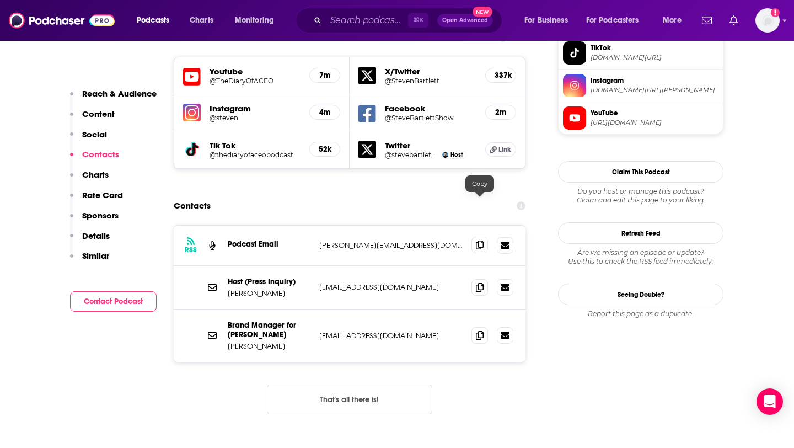
click at [479, 240] on icon at bounding box center [480, 244] width 8 height 9
click at [477, 282] on icon at bounding box center [480, 286] width 8 height 9
click at [483, 326] on span at bounding box center [479, 334] width 17 height 17
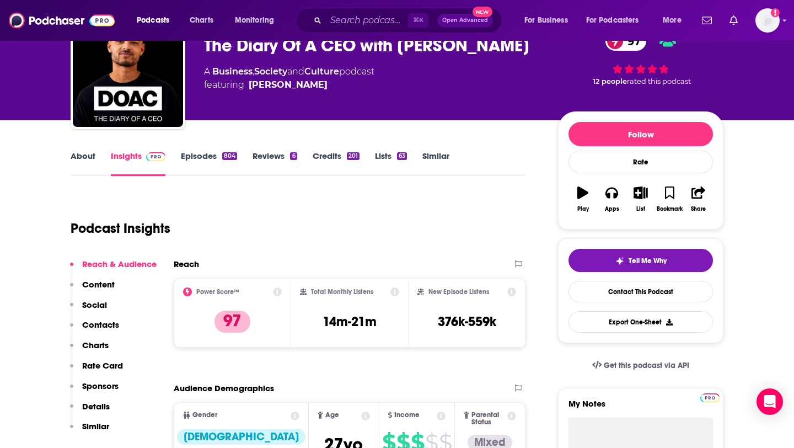
scroll to position [0, 0]
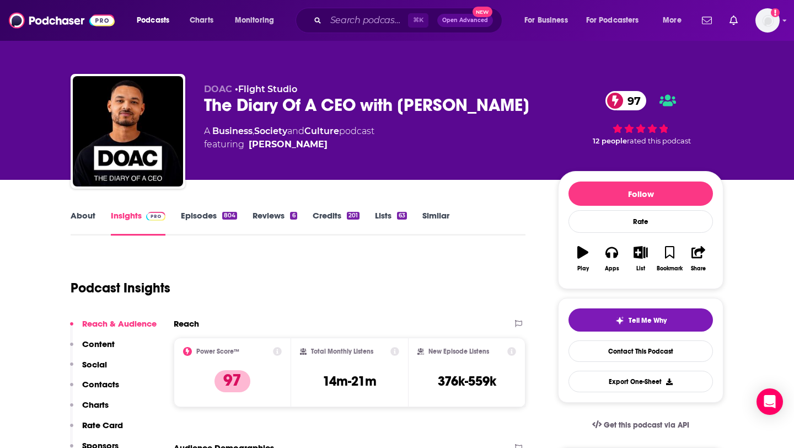
click at [374, 9] on div "⌘ K Open Advanced New" at bounding box center [398, 20] width 207 height 25
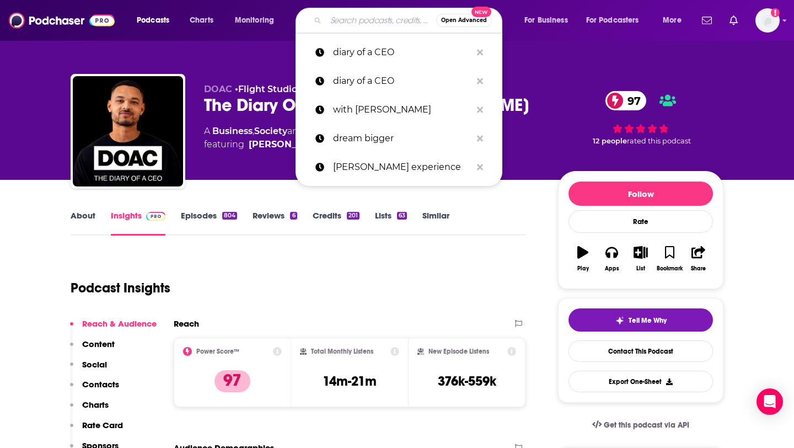
click at [376, 13] on input "Search podcasts, credits, & more..." at bounding box center [381, 21] width 110 height 18
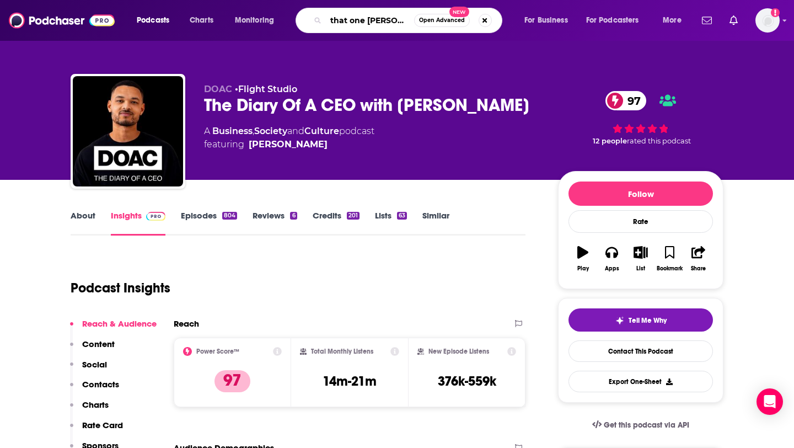
type input "that one time"
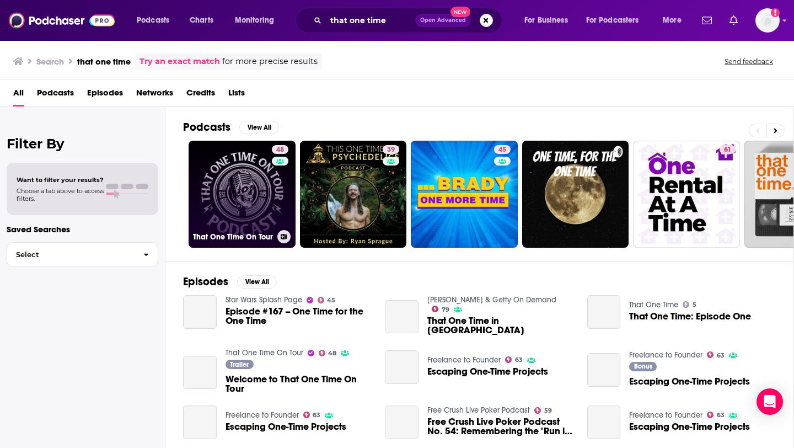
click at [247, 191] on link "48 That One Time On Tour" at bounding box center [241, 194] width 107 height 107
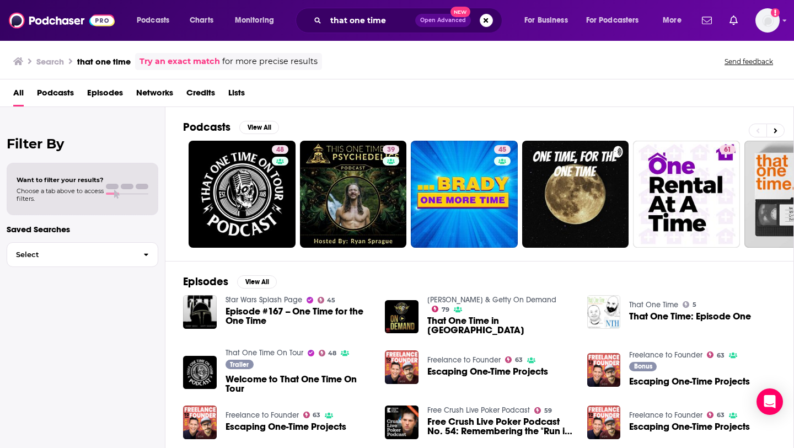
click at [393, 31] on div "that one time Open Advanced New" at bounding box center [398, 20] width 207 height 25
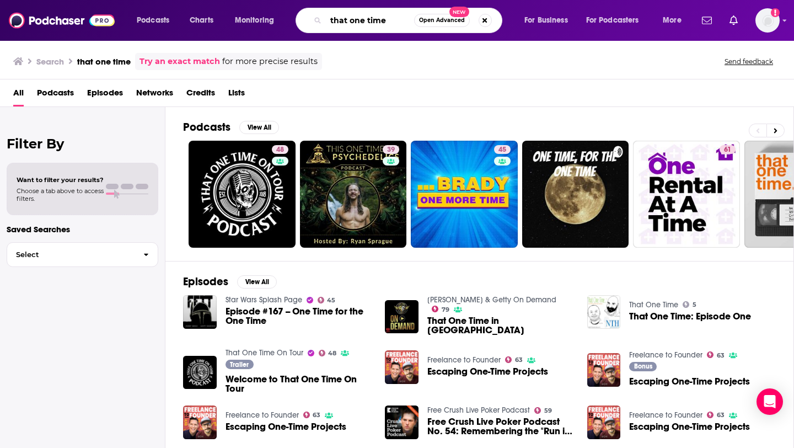
click at [400, 24] on input "that one time" at bounding box center [370, 21] width 88 height 18
type input "that one time [PERSON_NAME]"
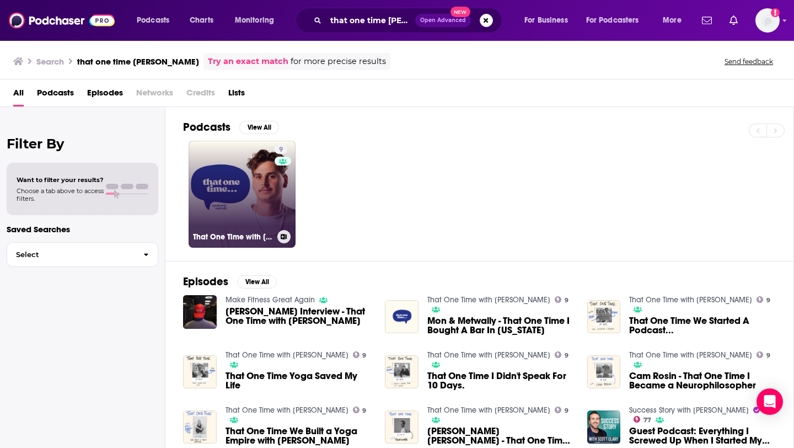
click at [233, 177] on link "9 That One Time with [PERSON_NAME]" at bounding box center [241, 194] width 107 height 107
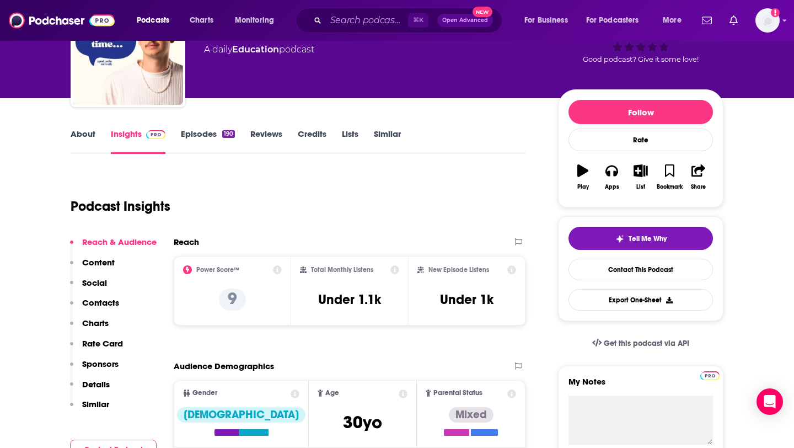
click at [100, 305] on p "Contacts" at bounding box center [100, 302] width 37 height 10
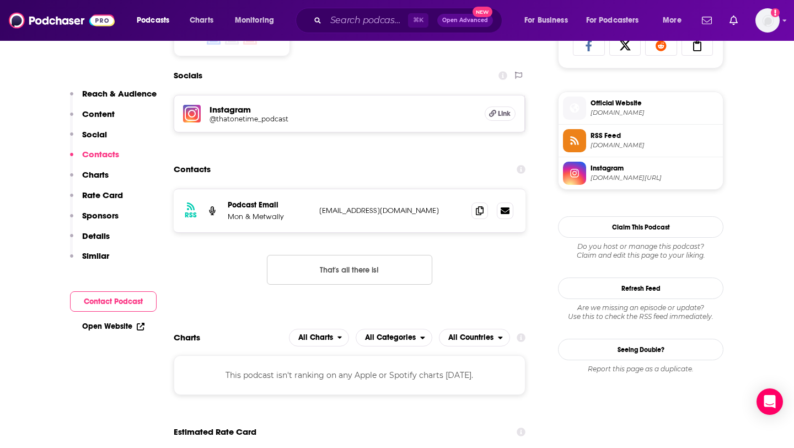
scroll to position [762, 0]
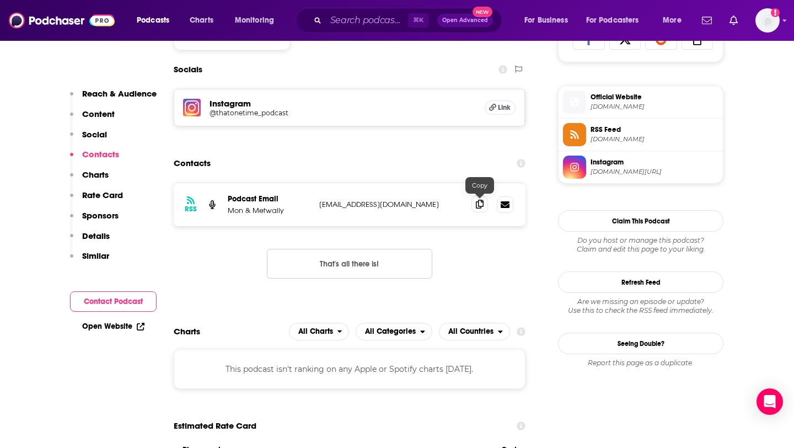
click at [476, 207] on icon at bounding box center [480, 204] width 8 height 9
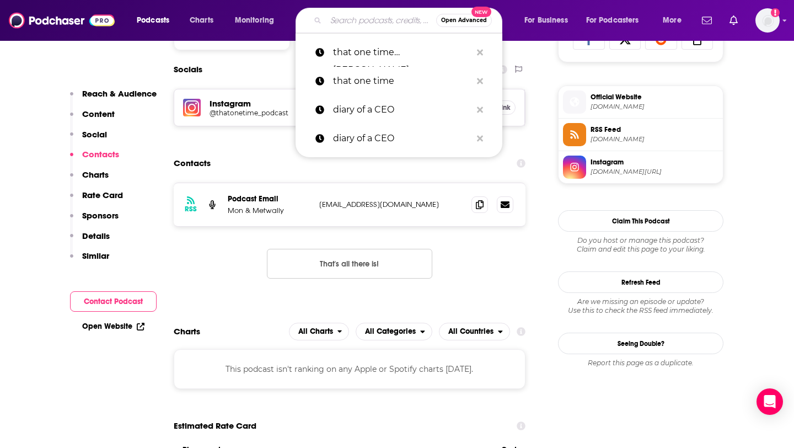
click at [355, 19] on input "Search podcasts, credits, & more..." at bounding box center [381, 21] width 110 height 18
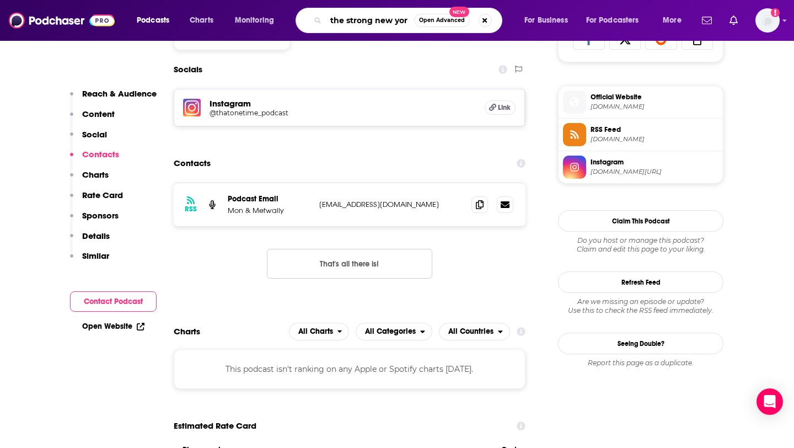
type input "the strong [US_STATE]"
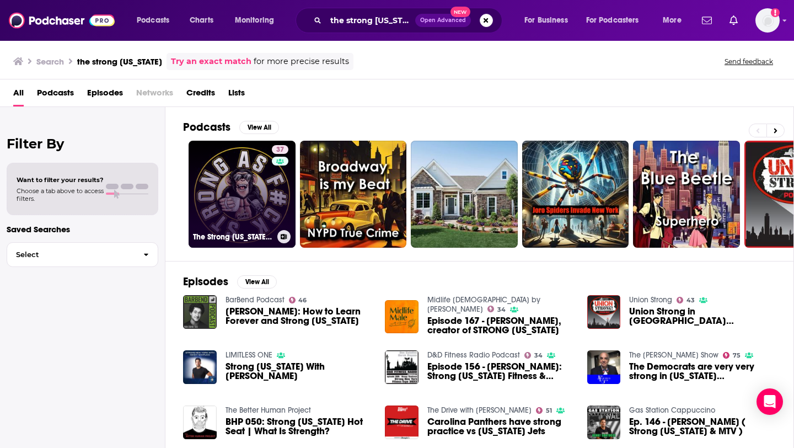
click at [209, 185] on link "37 The Strong [US_STATE] Podcast" at bounding box center [241, 194] width 107 height 107
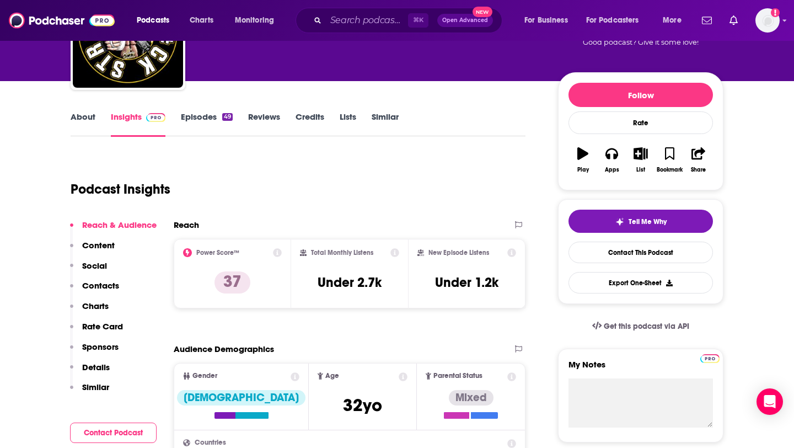
click at [112, 284] on p "Contacts" at bounding box center [100, 285] width 37 height 10
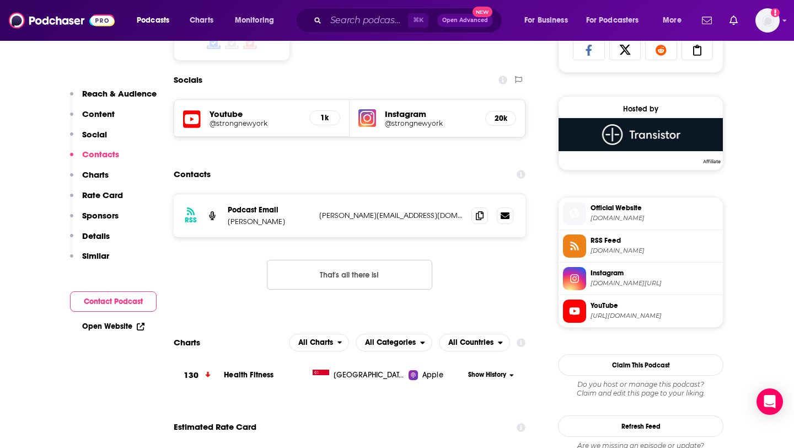
scroll to position [762, 0]
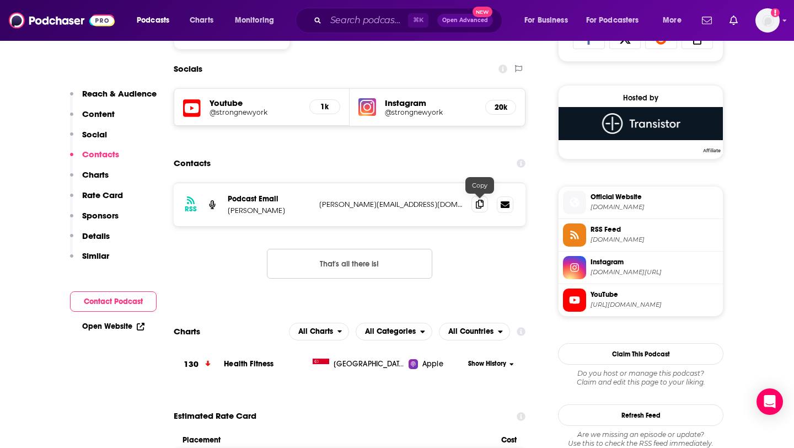
click at [478, 201] on icon at bounding box center [480, 204] width 8 height 9
click at [343, 23] on input "Search podcasts, credits, & more..." at bounding box center [367, 21] width 82 height 18
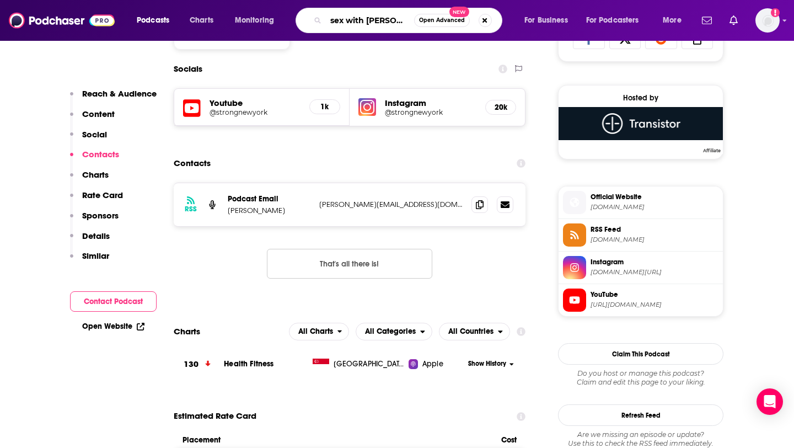
type input "sex with [PERSON_NAME]"
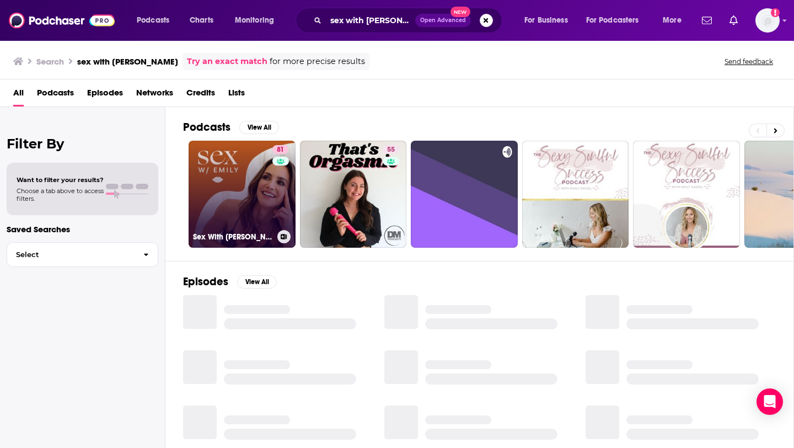
click at [243, 196] on link "81 Sex With [PERSON_NAME]" at bounding box center [241, 194] width 107 height 107
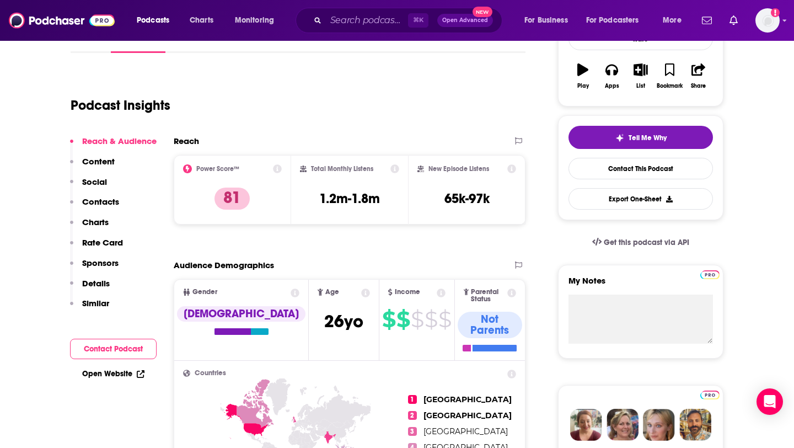
scroll to position [199, 0]
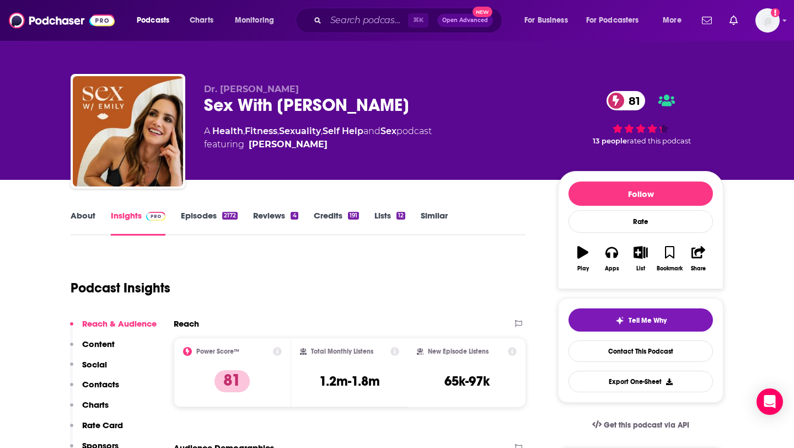
click at [102, 379] on p "Contacts" at bounding box center [100, 384] width 37 height 10
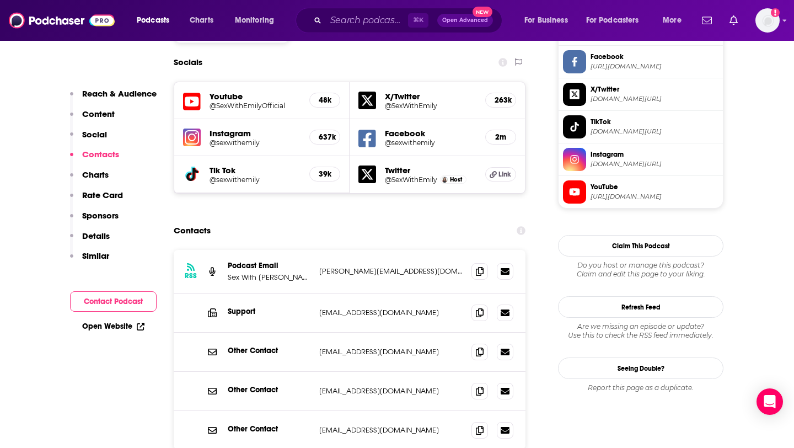
scroll to position [958, 0]
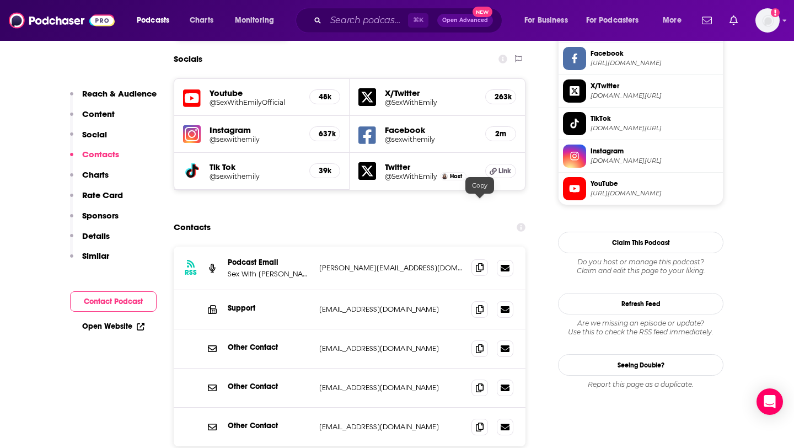
click at [479, 263] on icon at bounding box center [480, 267] width 8 height 9
click at [478, 343] on icon at bounding box center [480, 347] width 8 height 9
click at [480, 382] on icon at bounding box center [480, 386] width 8 height 9
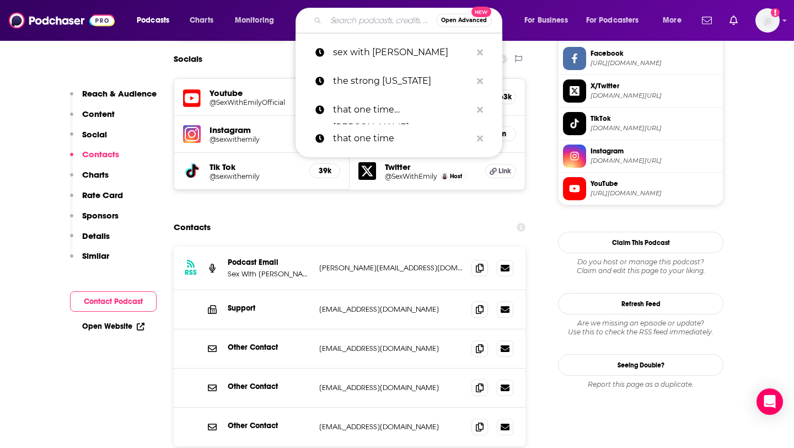
click at [380, 19] on input "Search podcasts, credits, & more..." at bounding box center [381, 21] width 110 height 18
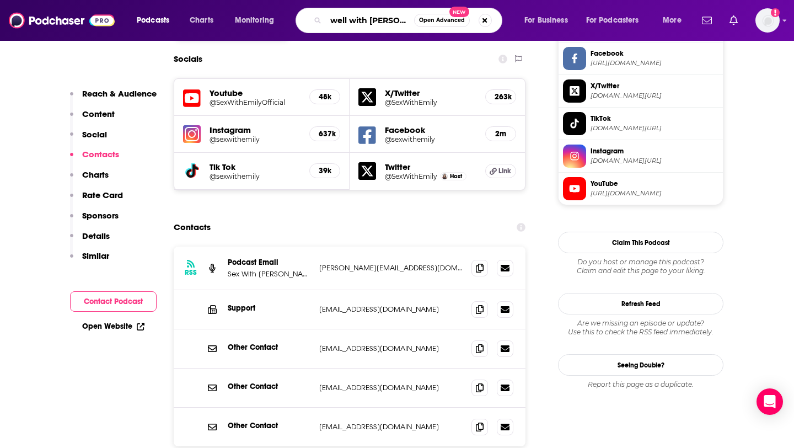
type input "well with arielle lore"
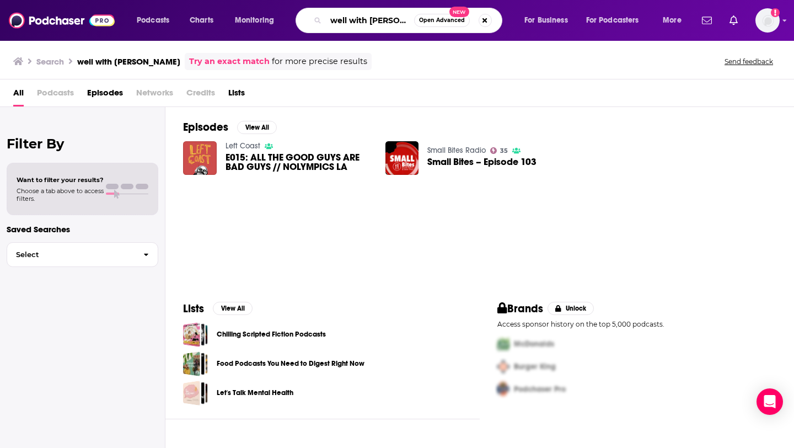
click at [382, 15] on input "well with arielle lore" at bounding box center [370, 21] width 88 height 18
type input "e"
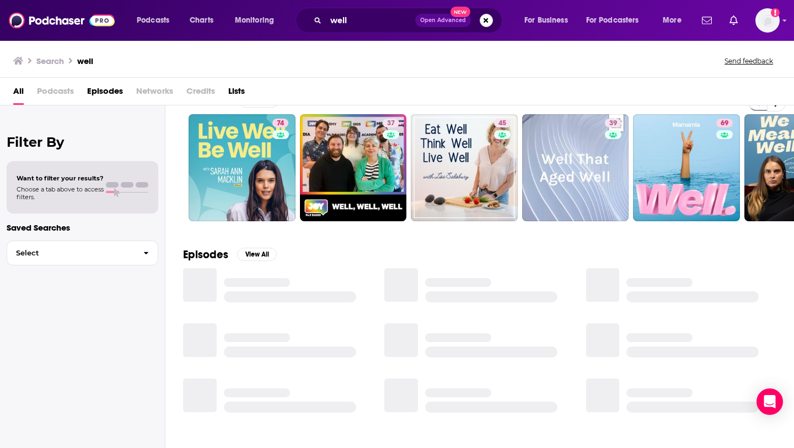
scroll to position [26, 0]
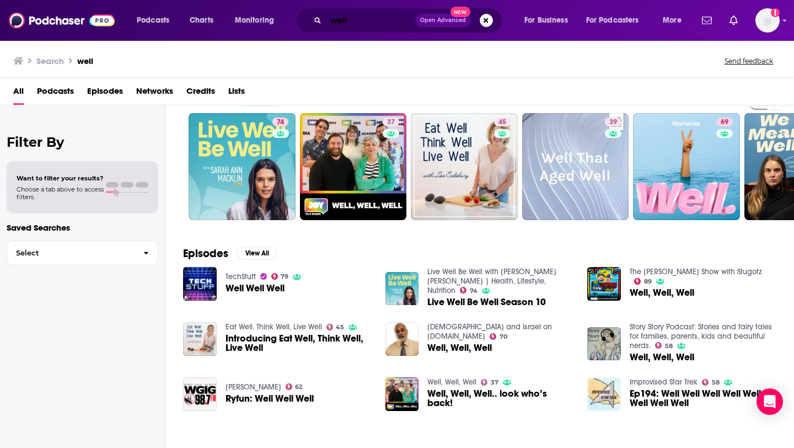
click at [391, 18] on input "well" at bounding box center [370, 21] width 89 height 18
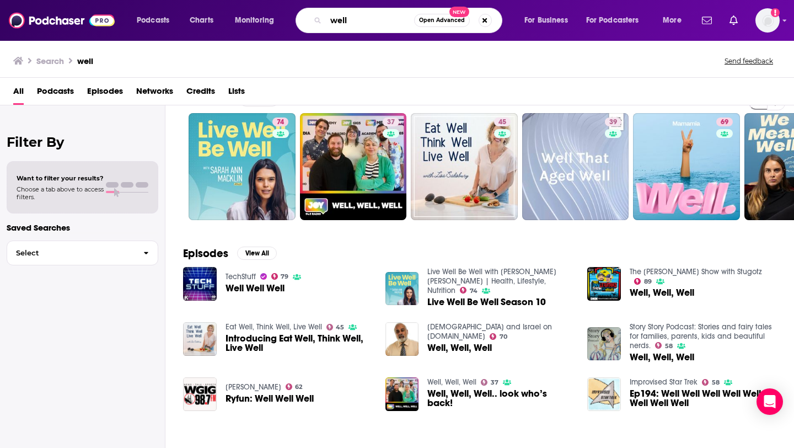
click at [391, 18] on input "well" at bounding box center [370, 21] width 88 height 18
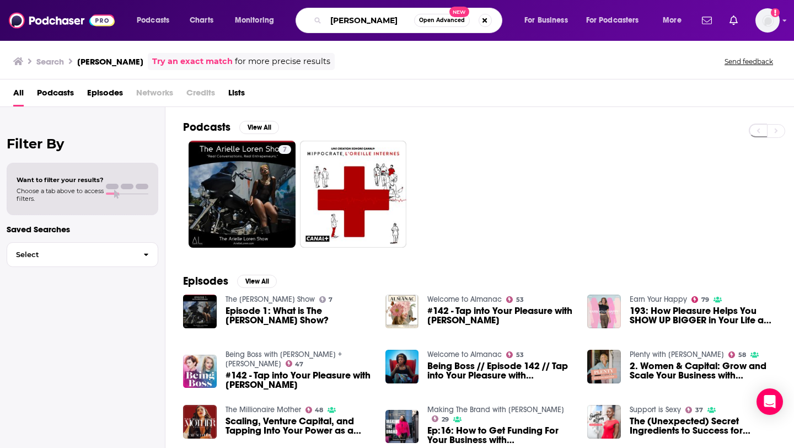
click at [369, 19] on input "arielle lore" at bounding box center [370, 21] width 88 height 18
type input "arielle lorre"
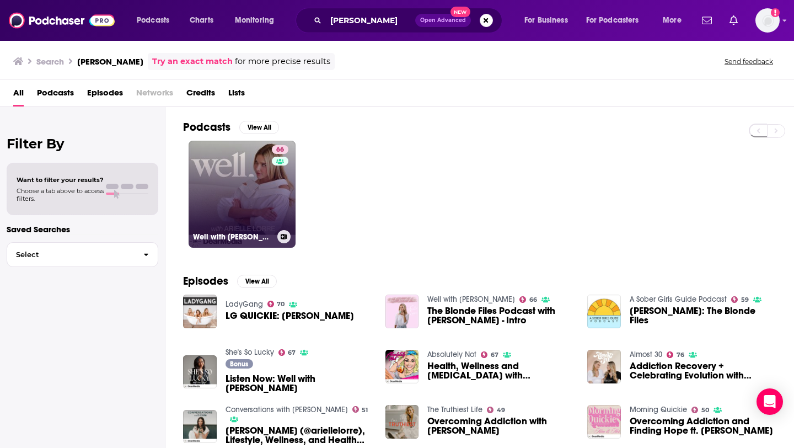
click at [238, 187] on link "66 Well with Arielle Lorre" at bounding box center [241, 194] width 107 height 107
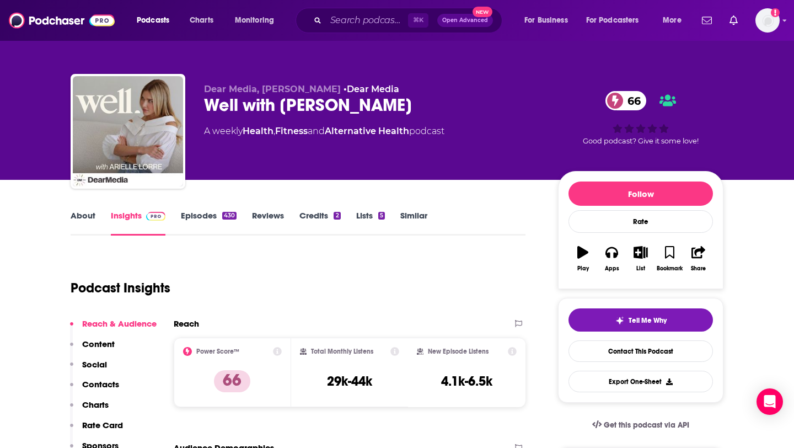
scroll to position [130, 0]
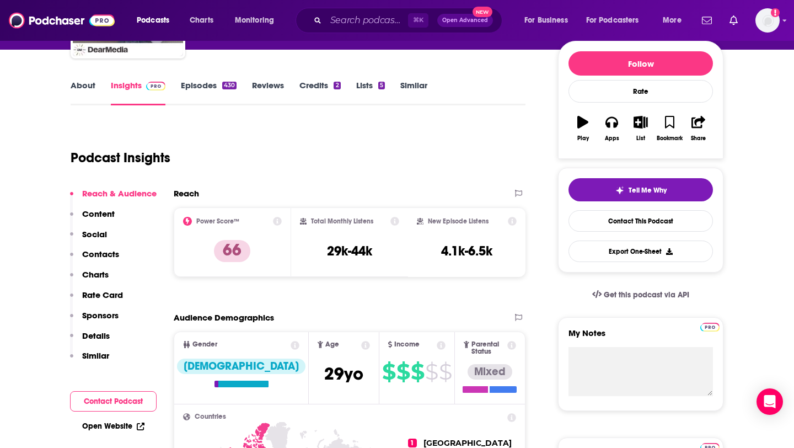
click at [108, 255] on p "Contacts" at bounding box center [100, 254] width 37 height 10
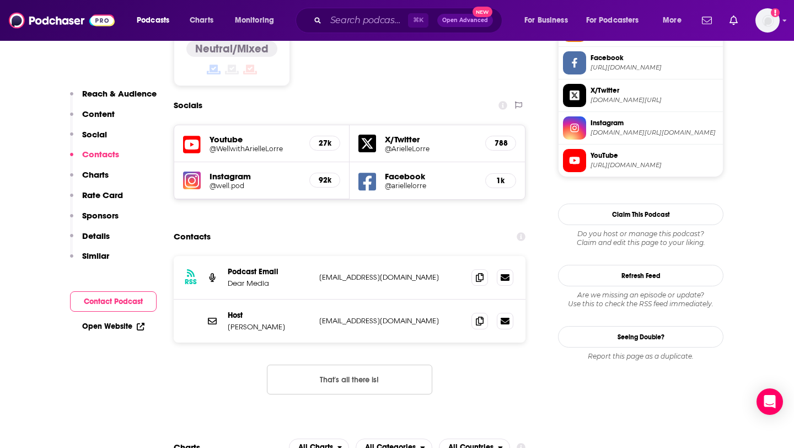
scroll to position [959, 0]
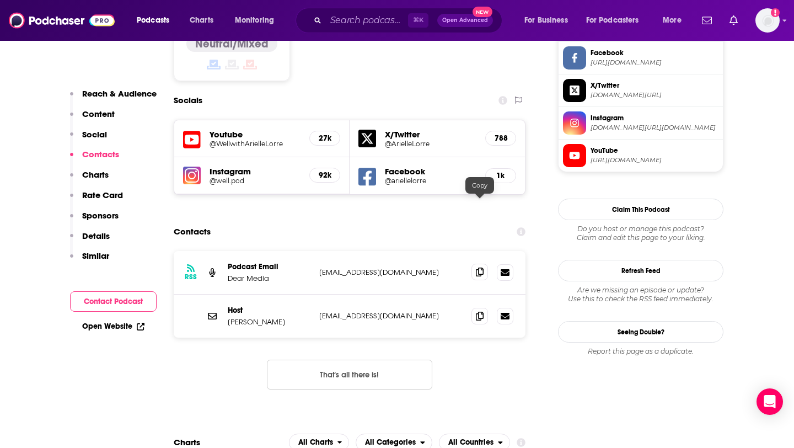
click at [476, 267] on icon at bounding box center [480, 271] width 8 height 9
click at [482, 311] on icon at bounding box center [480, 315] width 8 height 9
